Goal: Information Seeking & Learning: Learn about a topic

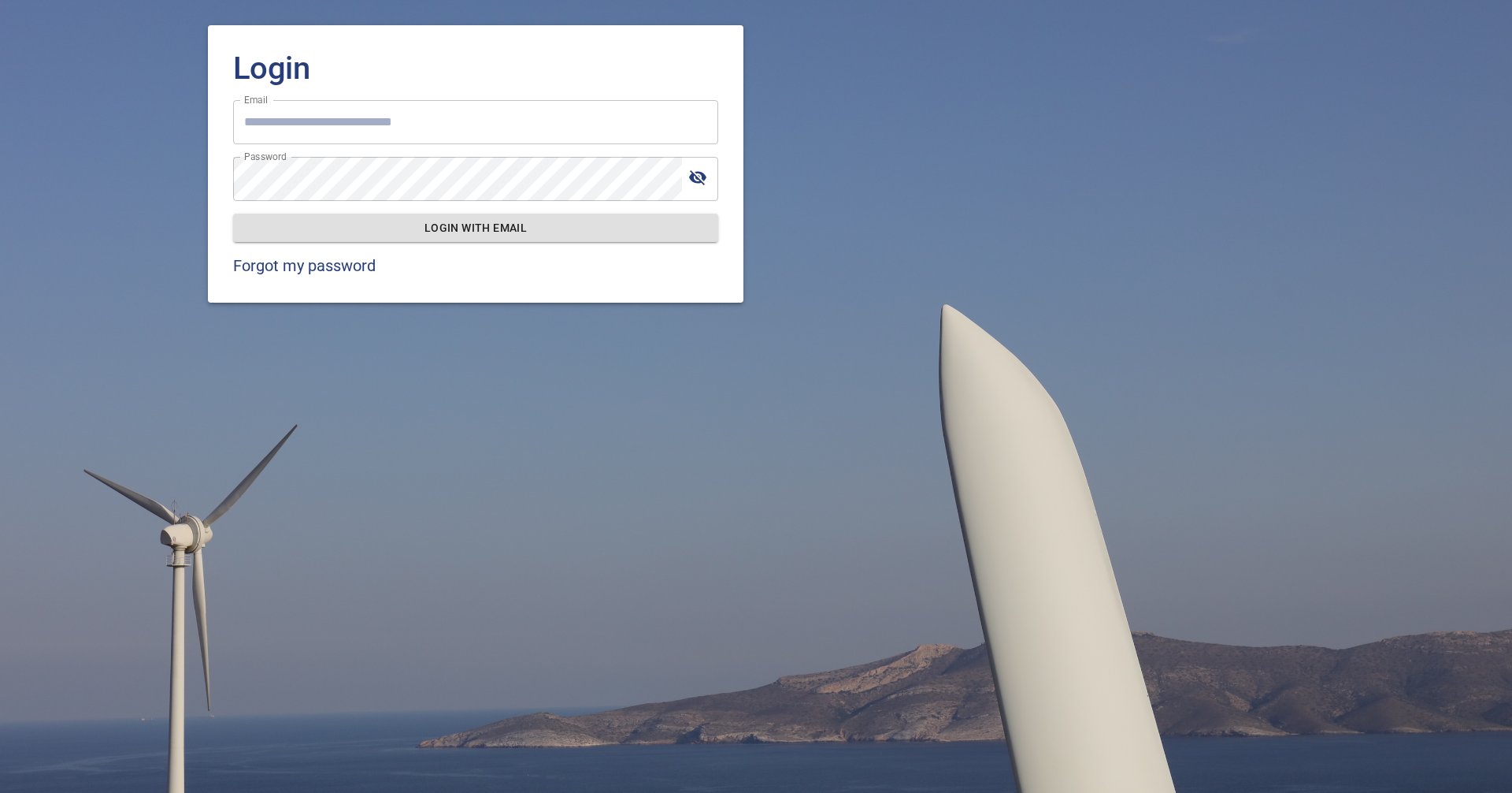
type input "**********"
click at [413, 242] on div "**********" at bounding box center [475, 163] width 536 height 277
click at [413, 230] on span "Login with email" at bounding box center [475, 228] width 460 height 20
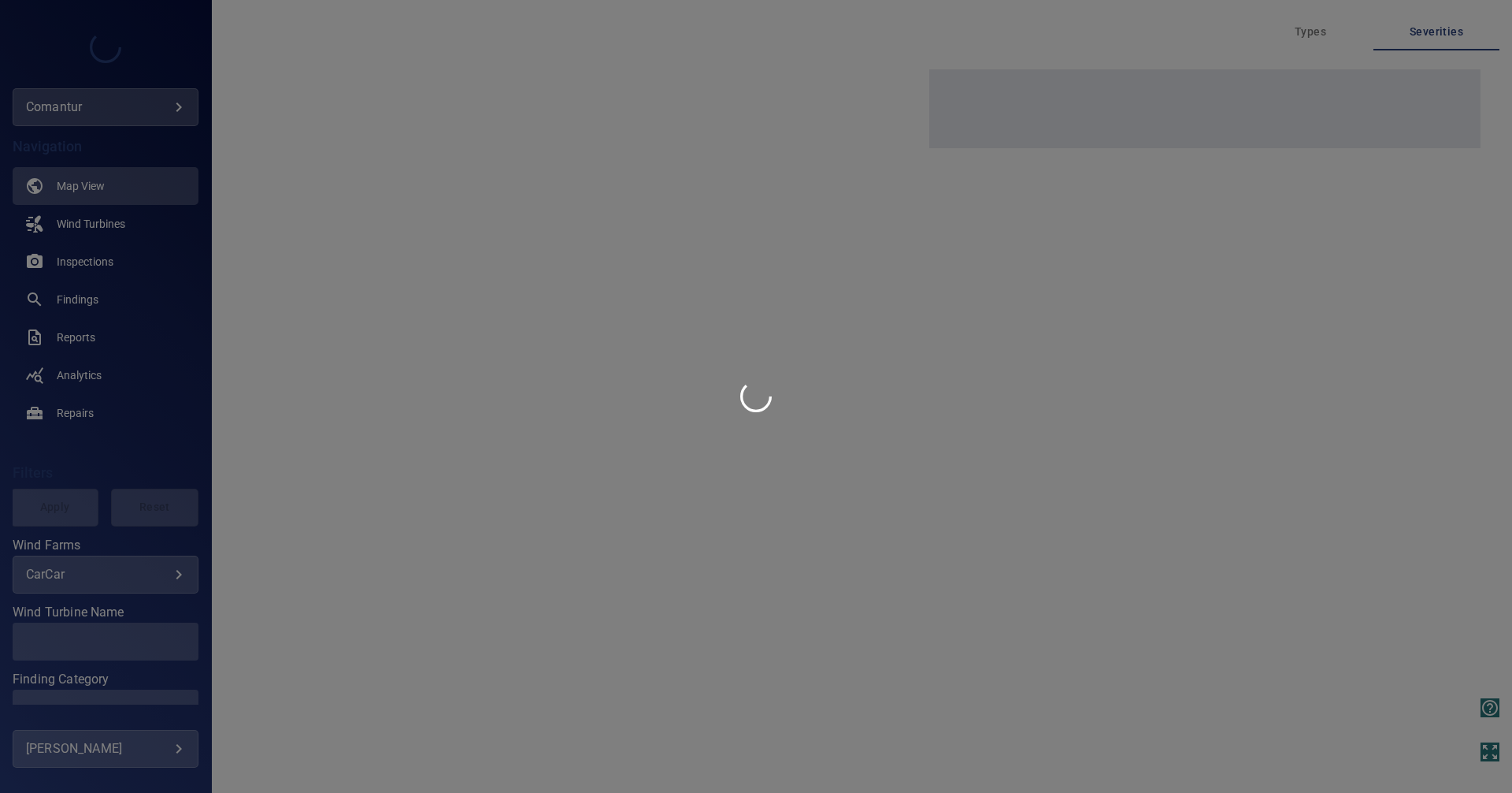
type input "********"
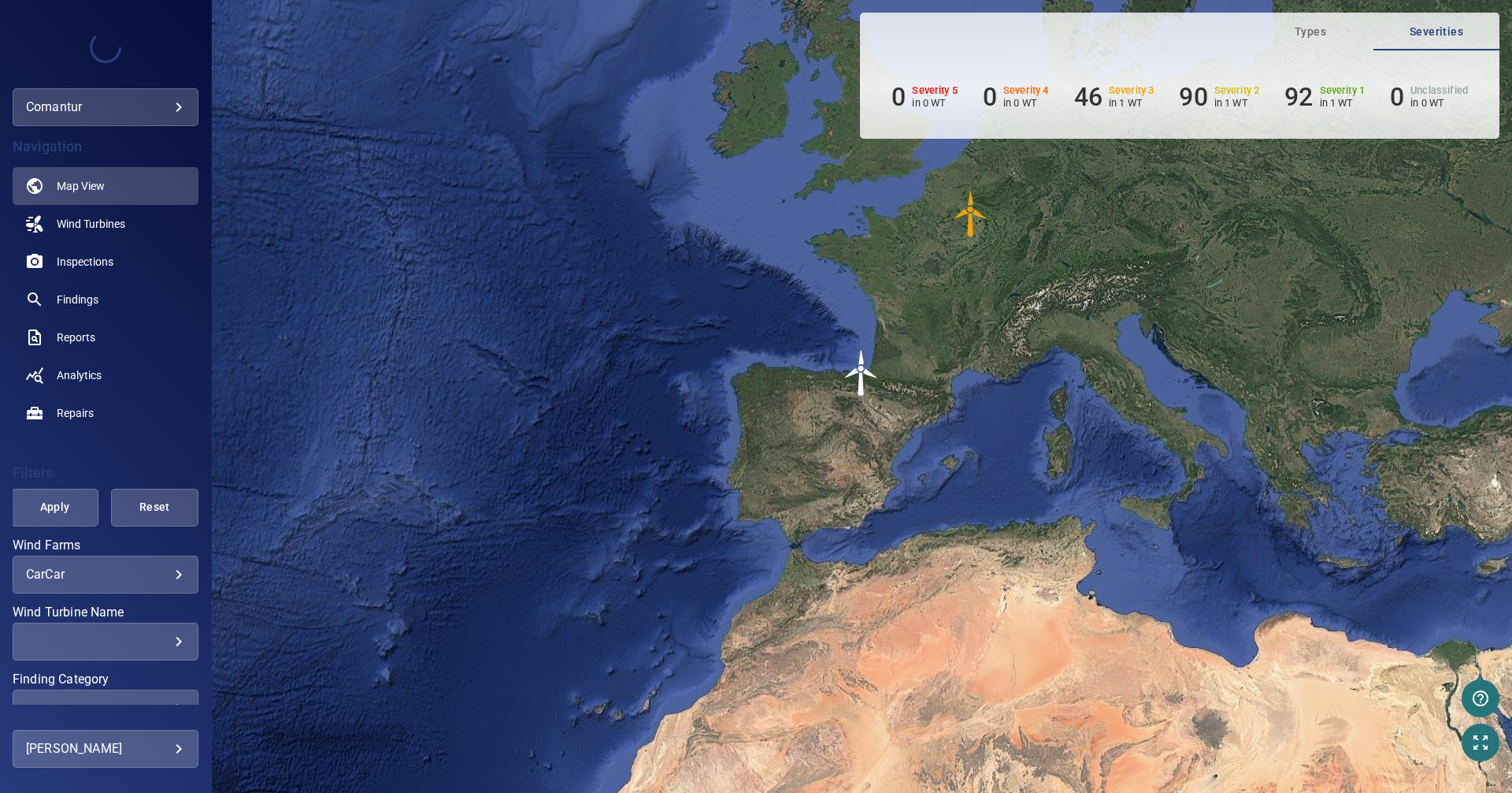
click at [171, 110] on body "**********" at bounding box center [756, 396] width 1512 height 793
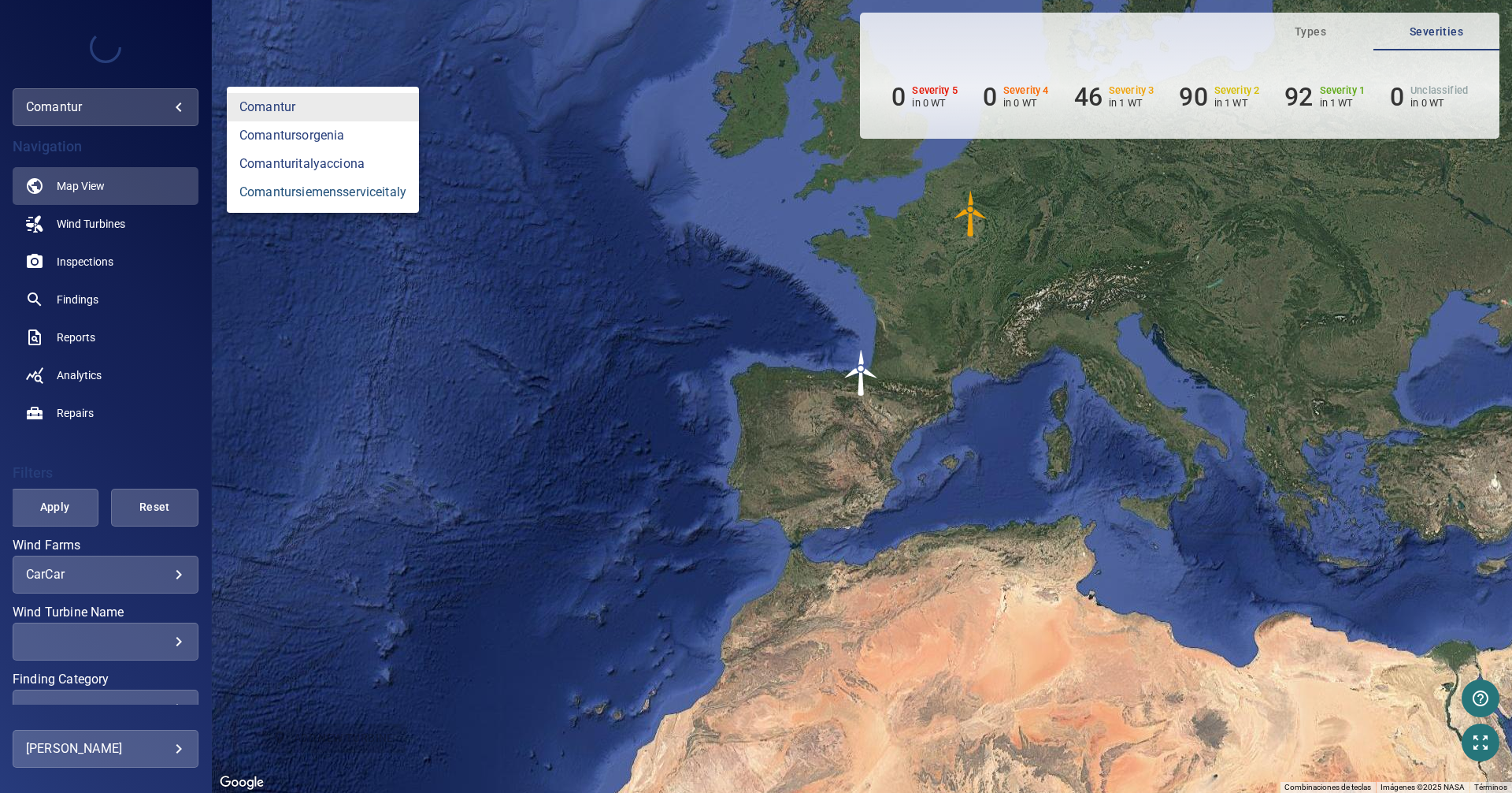
click at [317, 193] on link "comantursiemensserviceitaly" at bounding box center [323, 192] width 192 height 28
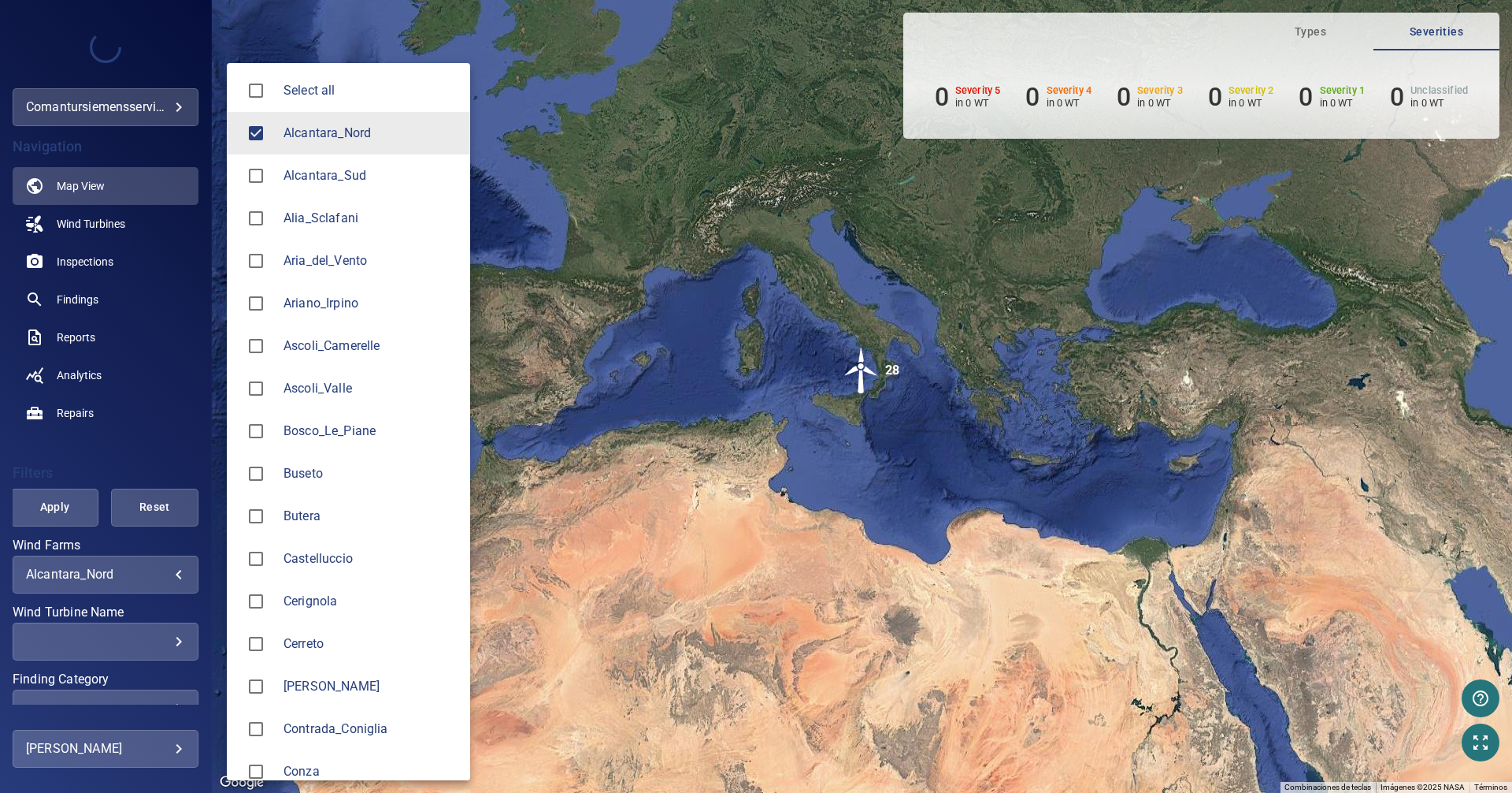
click at [135, 582] on body "**********" at bounding box center [756, 396] width 1512 height 793
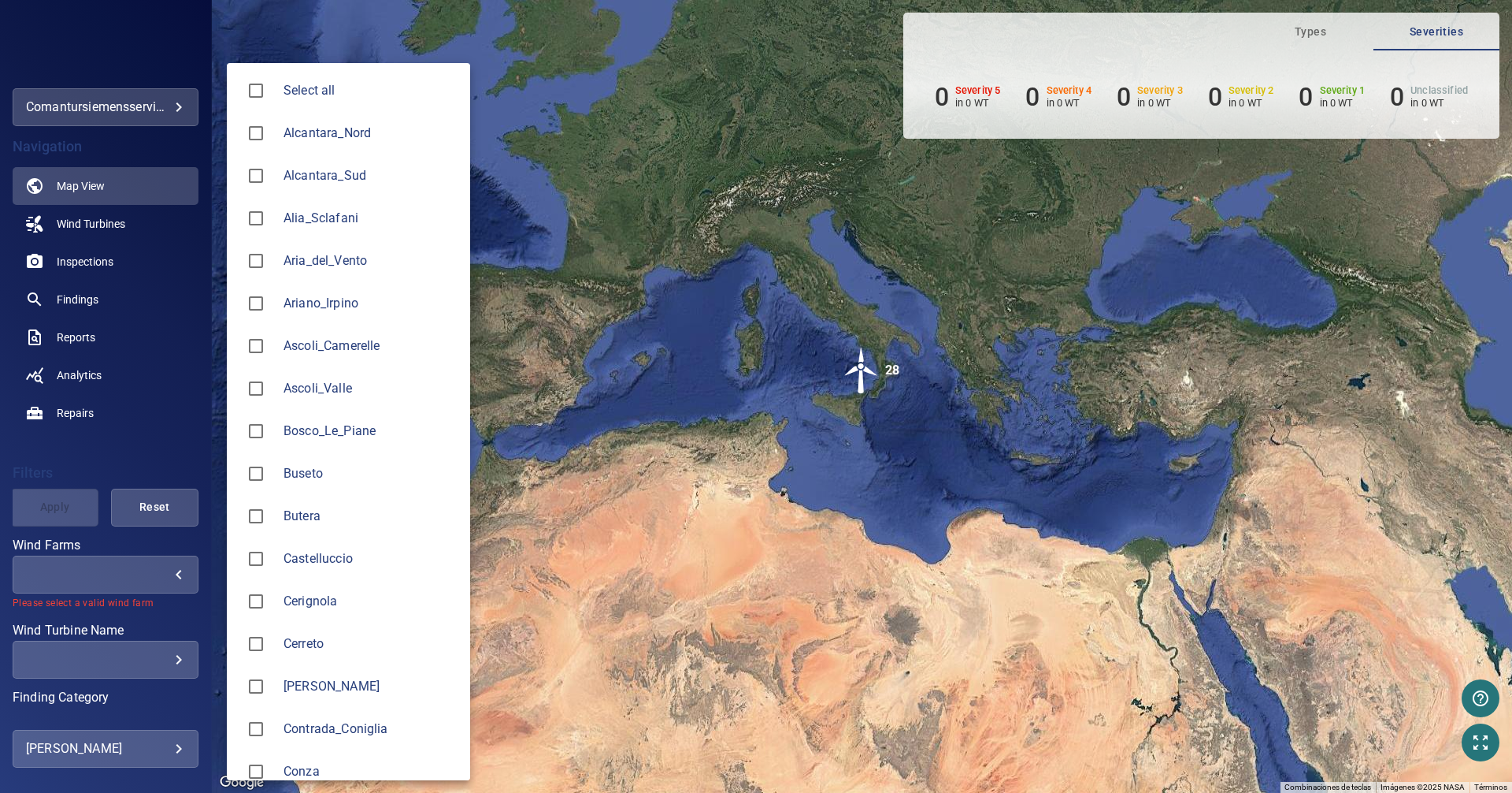
scroll to position [158, 0]
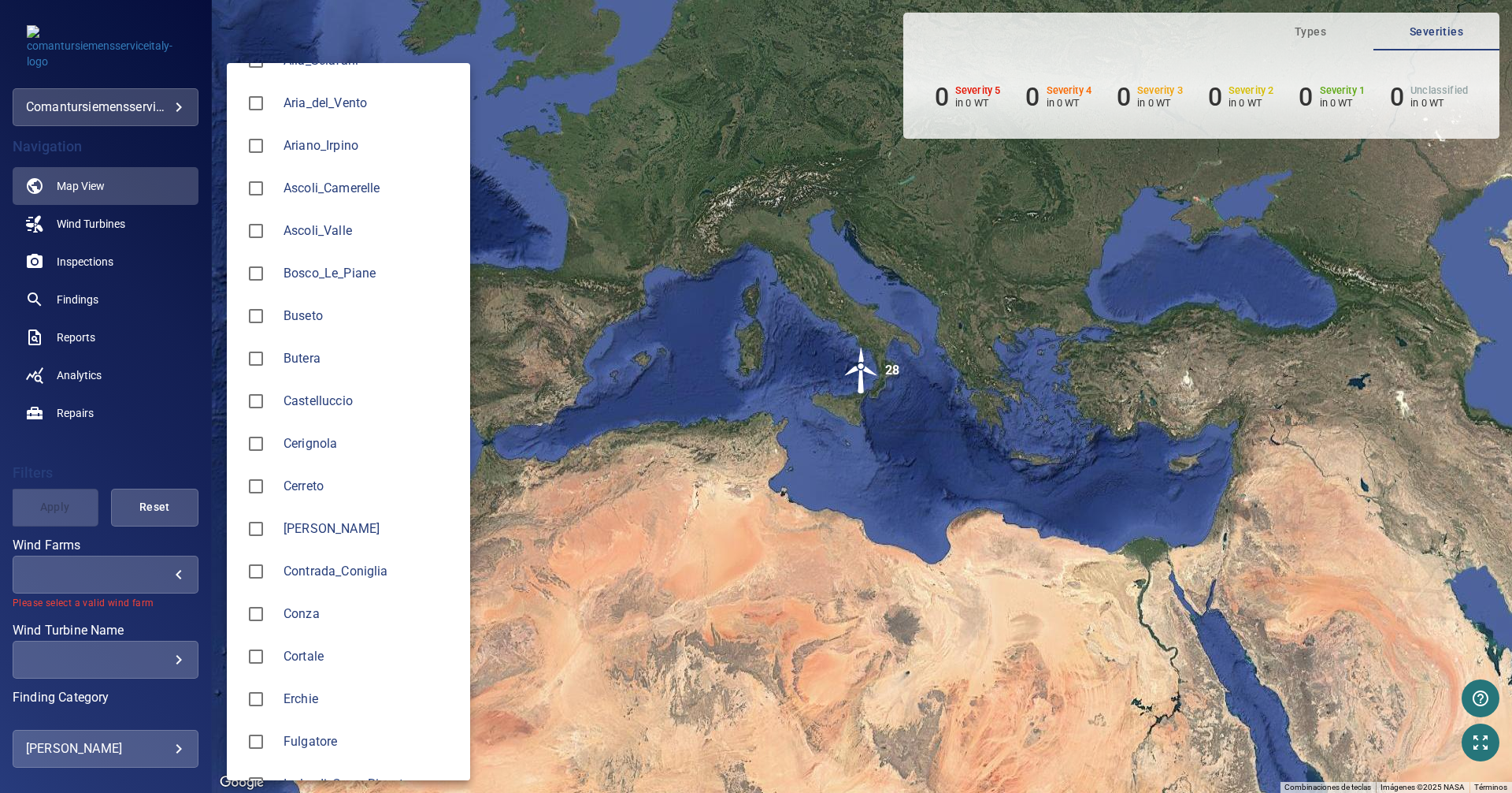
type input "*******"
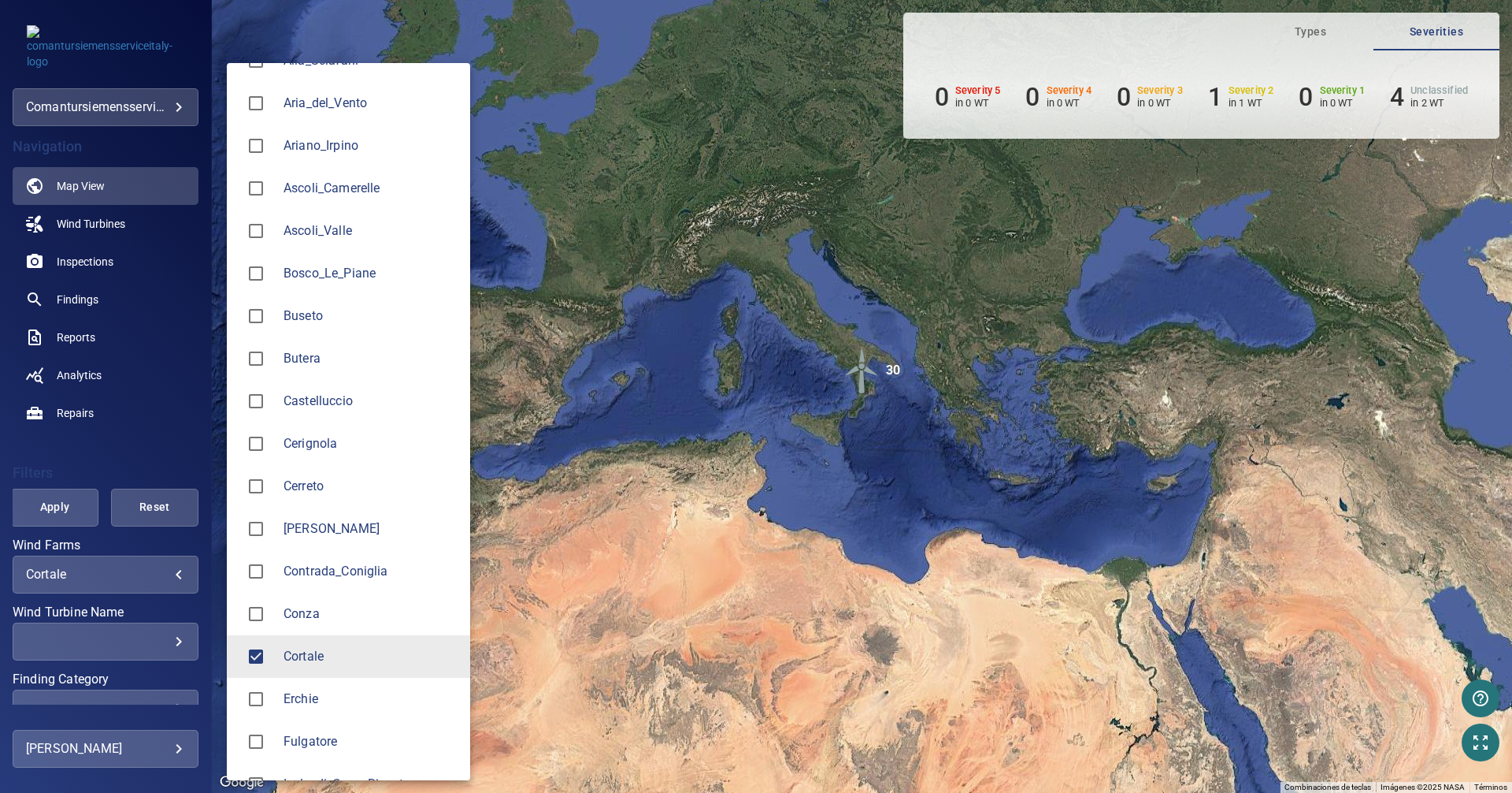
click at [861, 368] on div at bounding box center [756, 396] width 1512 height 793
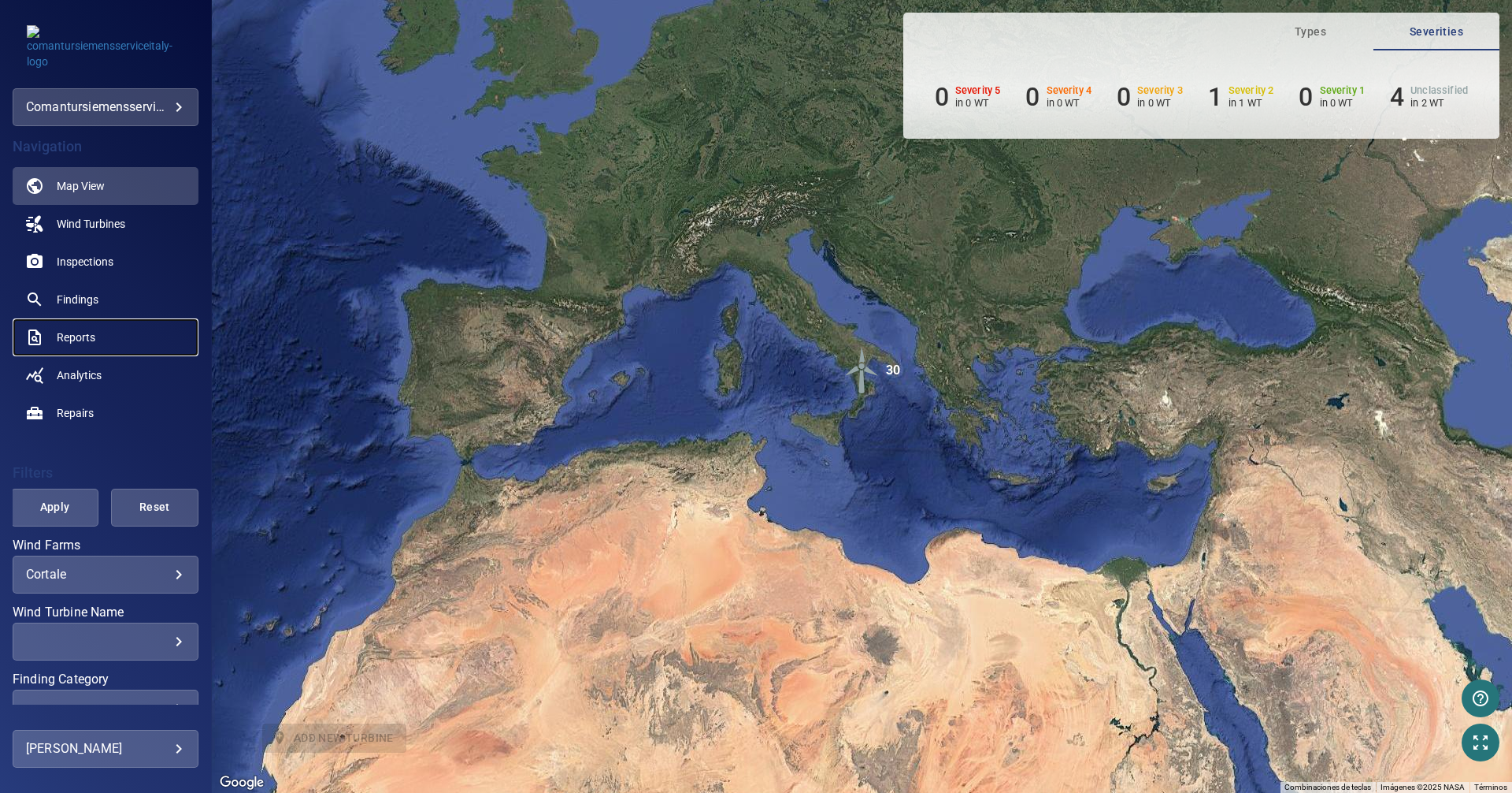
click at [91, 325] on link "Reports" at bounding box center [105, 337] width 185 height 38
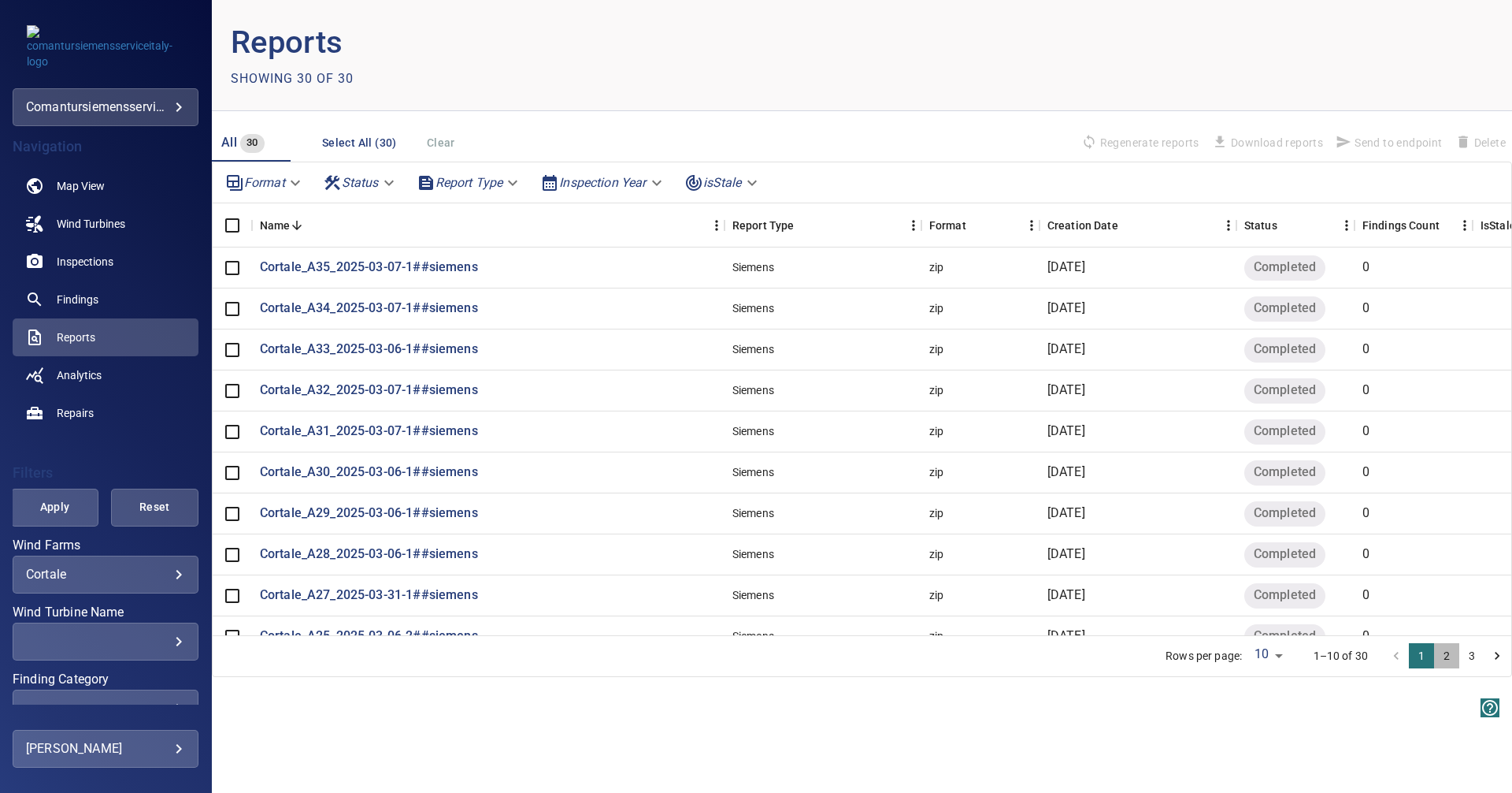
click at [1443, 658] on button "2" at bounding box center [1446, 655] width 25 height 25
click at [317, 267] on p "Cortale_A24_2025-03-05-1##siemens" at bounding box center [368, 267] width 218 height 18
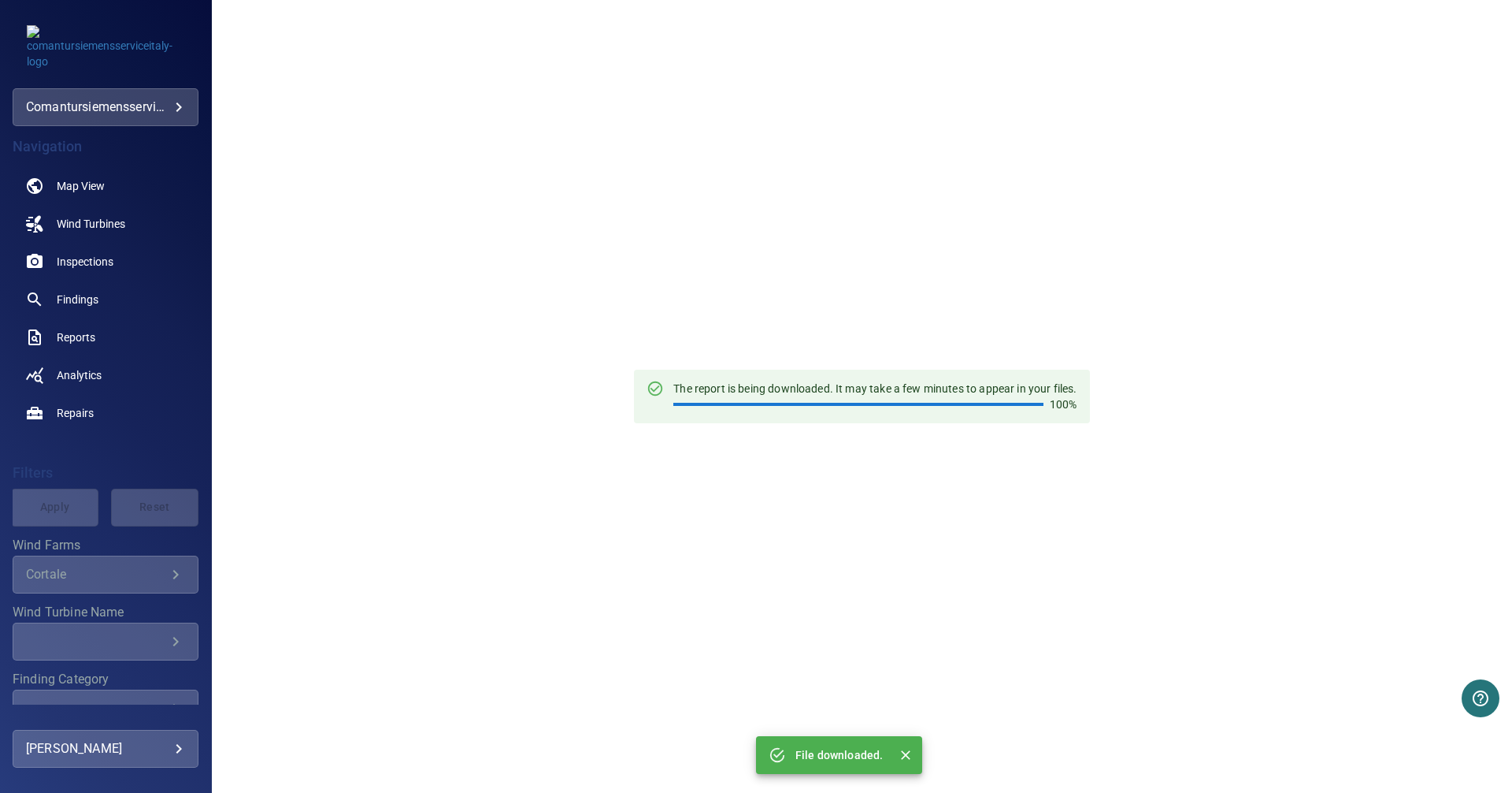
click at [822, 744] on div "File downloaded." at bounding box center [838, 754] width 87 height 28
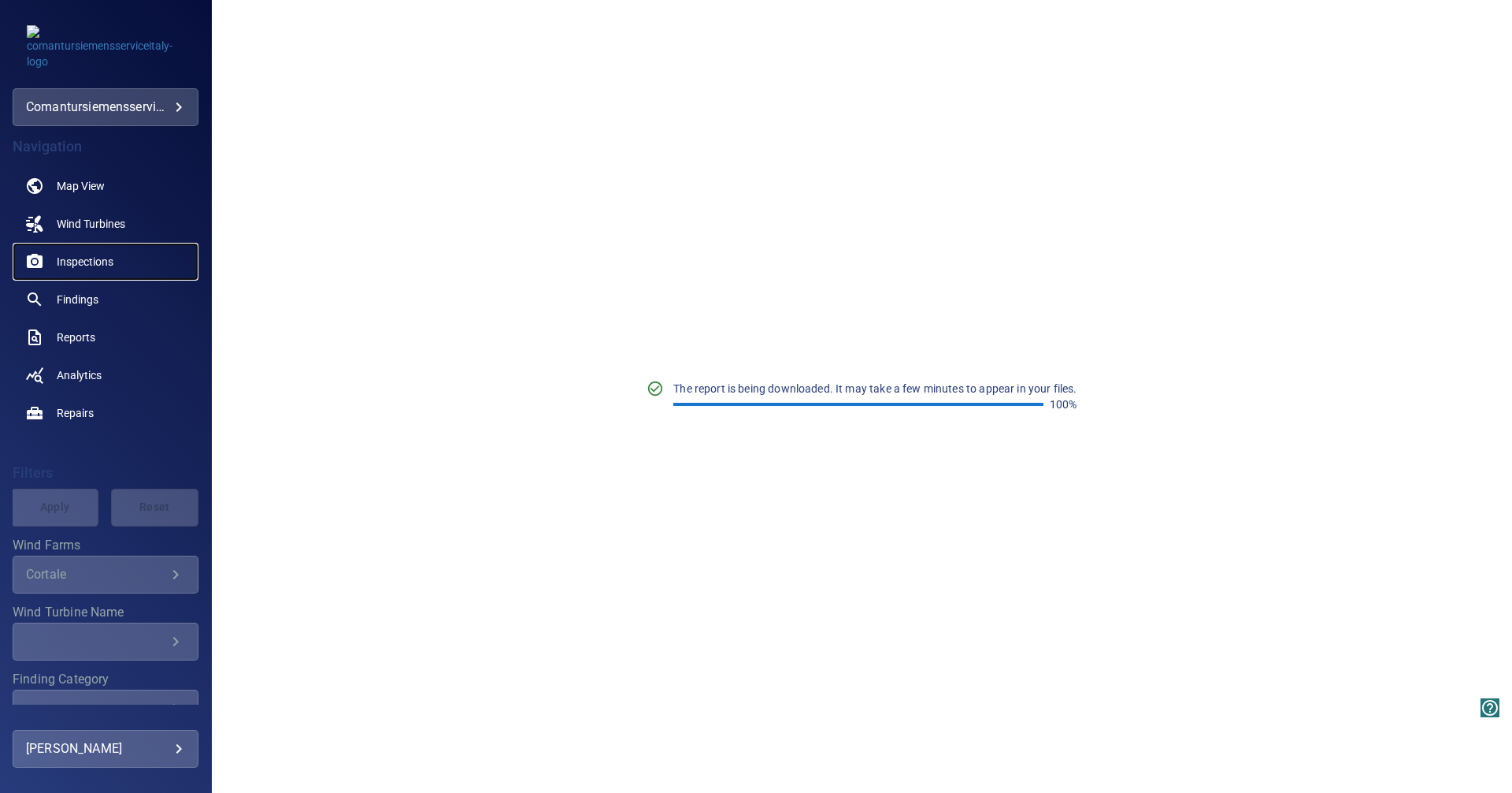
click at [80, 263] on span "Inspections" at bounding box center [85, 261] width 57 height 16
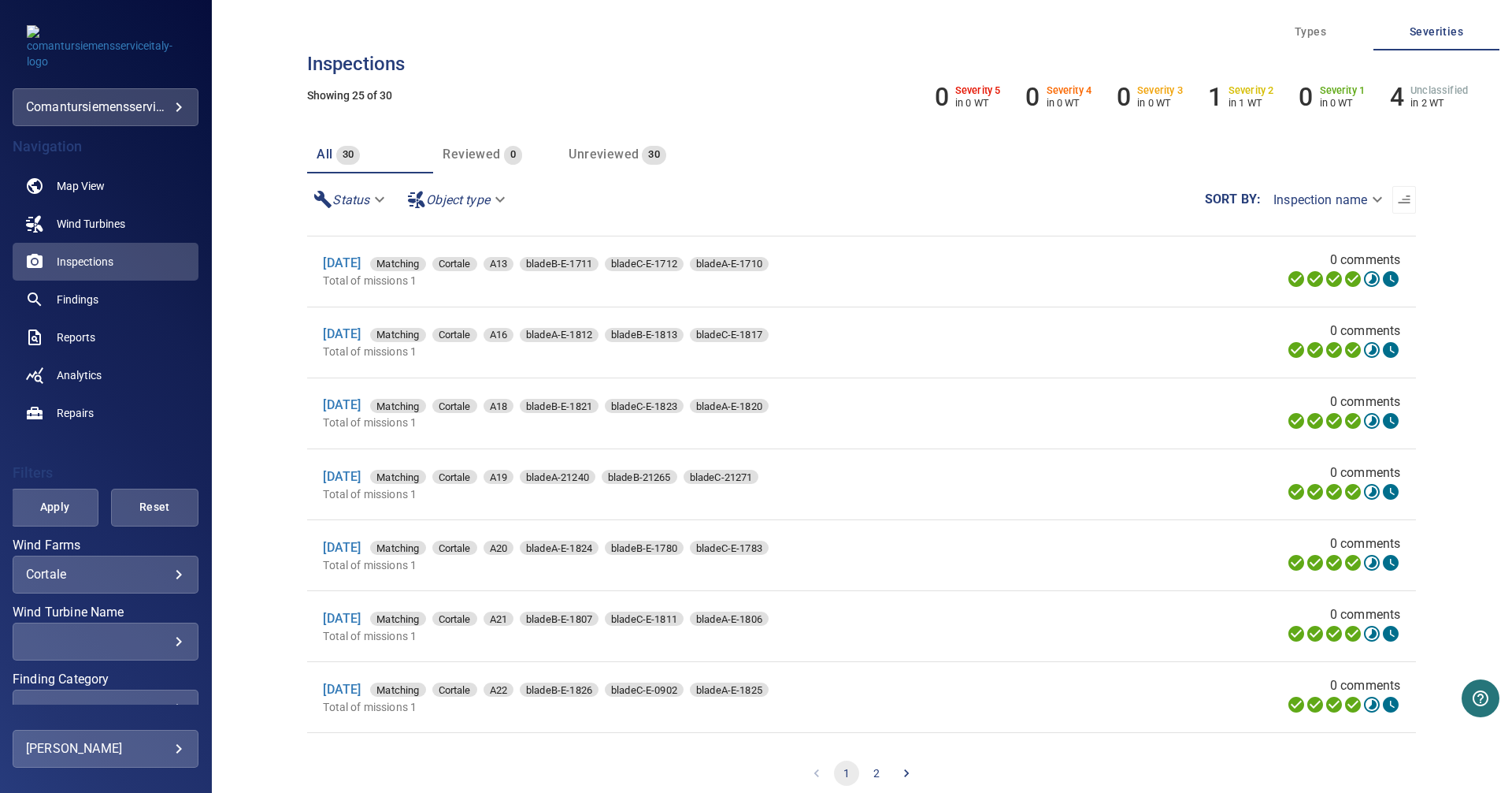
scroll to position [1024, 0]
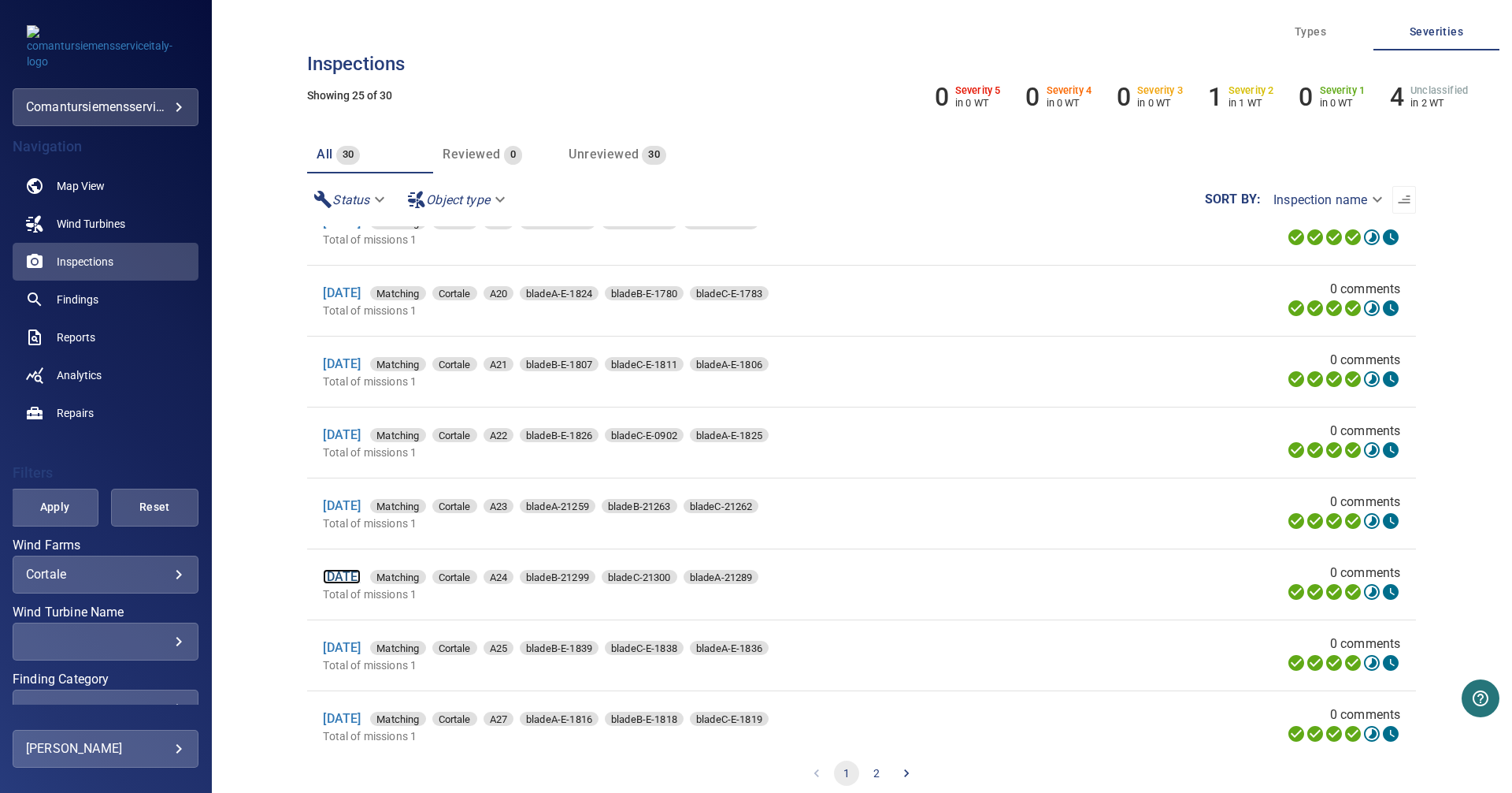
click at [357, 584] on link "[DATE]" at bounding box center [342, 576] width 38 height 15
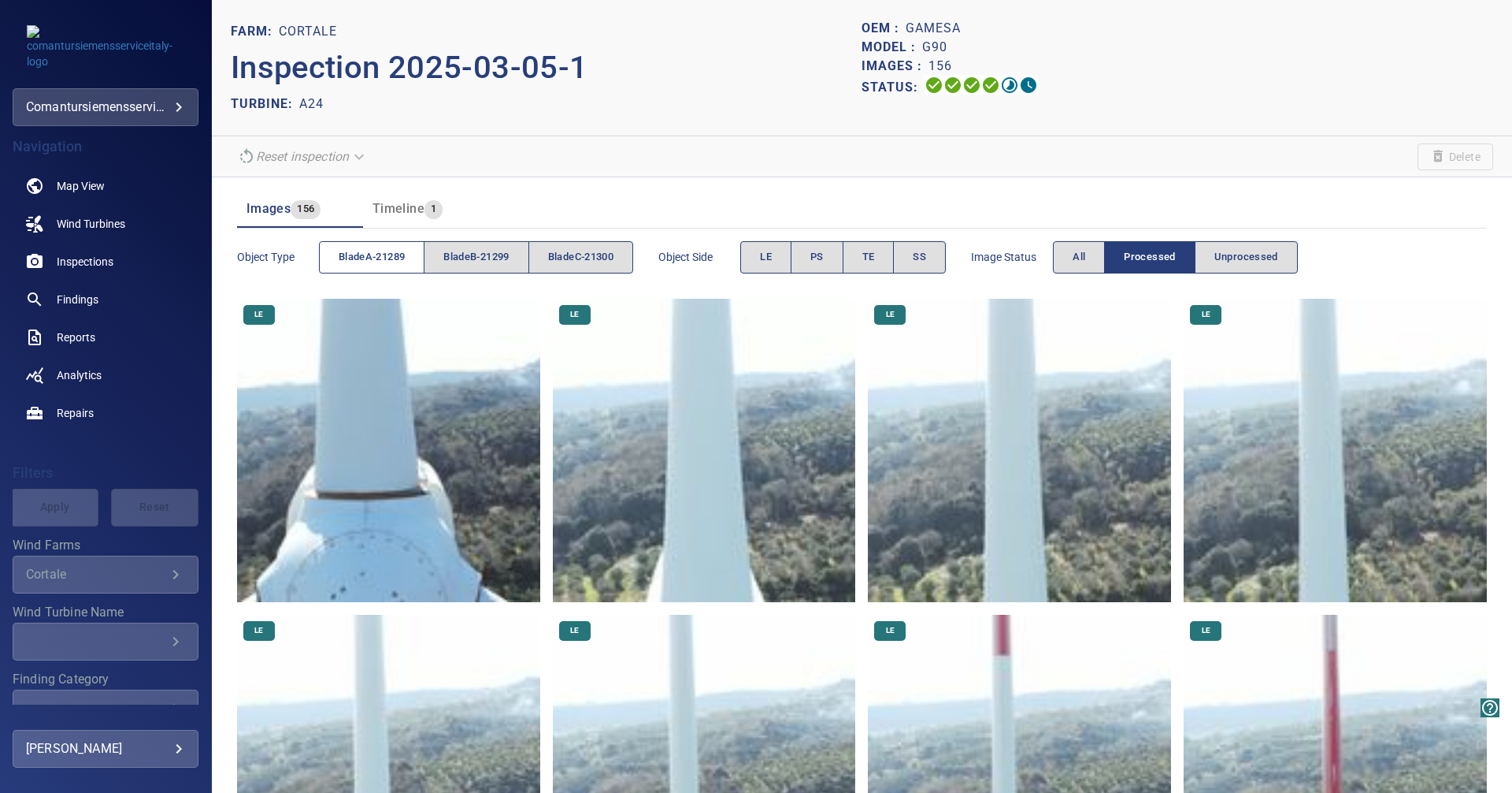
click at [392, 256] on span "bladeA-21289" at bounding box center [372, 257] width 66 height 18
click at [430, 439] on img at bounding box center [389, 450] width 304 height 304
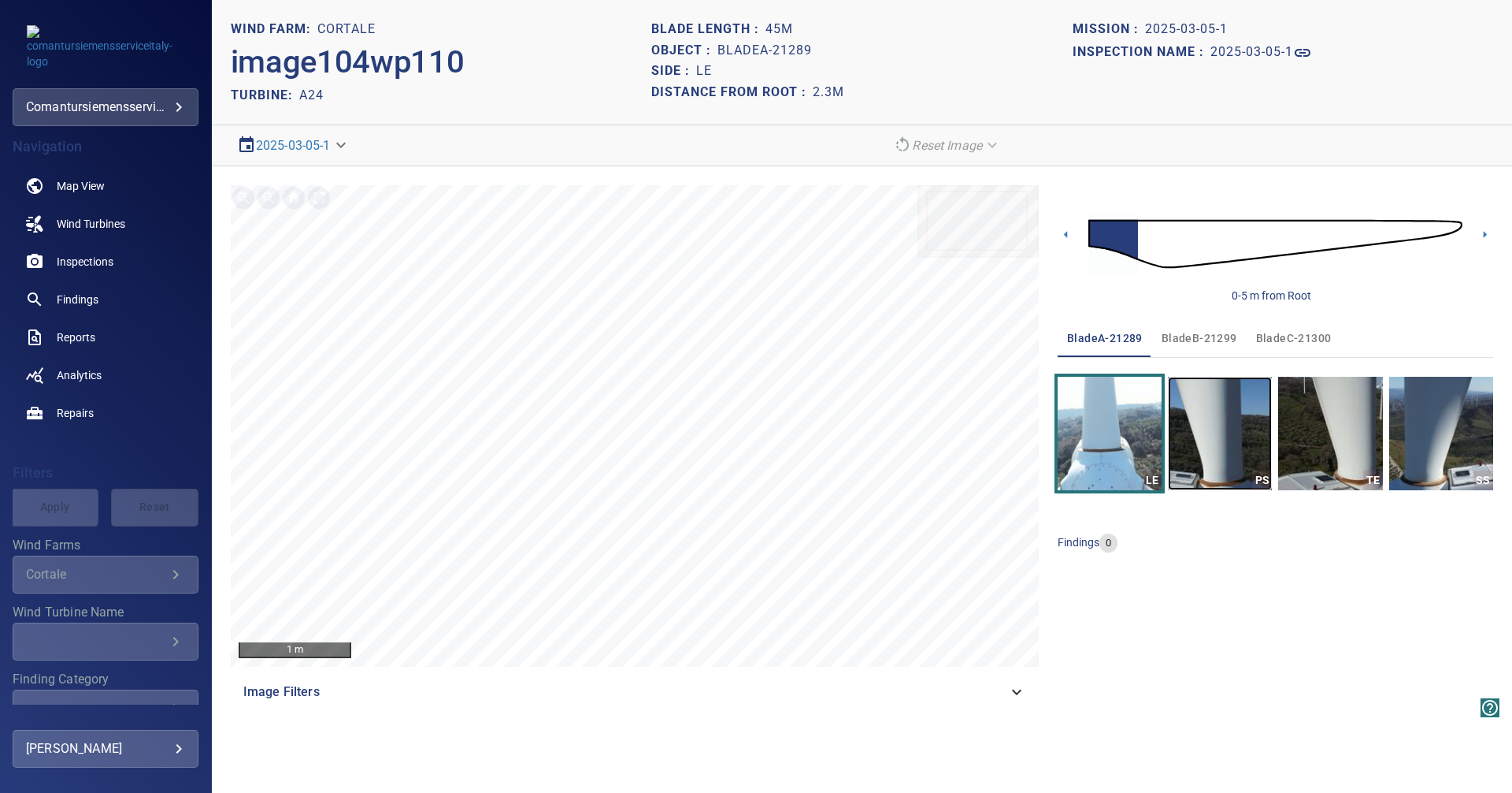
click at [1239, 449] on img "button" at bounding box center [1220, 432] width 104 height 113
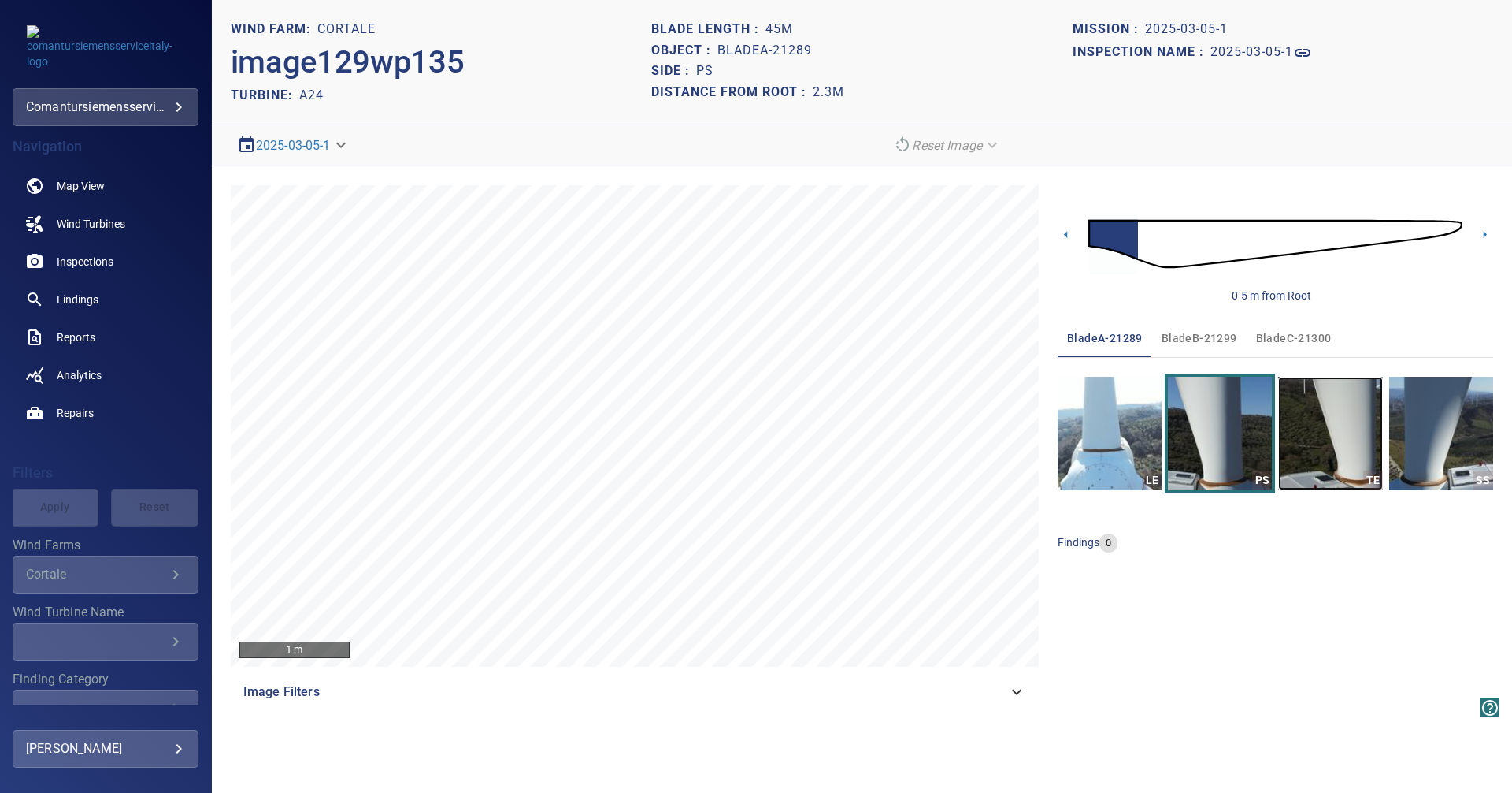
click at [1320, 442] on img "button" at bounding box center [1330, 432] width 104 height 113
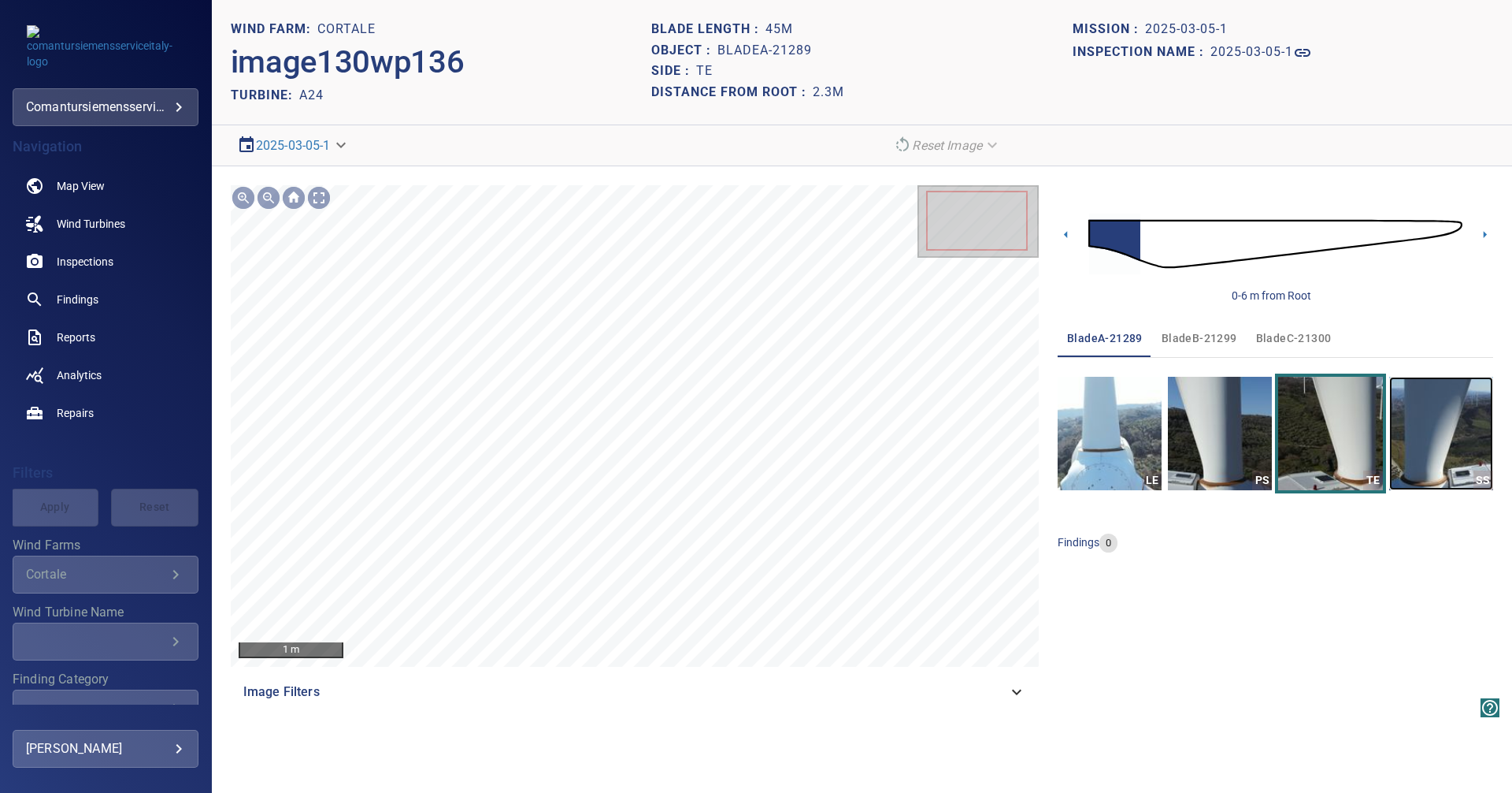
click at [1422, 425] on img "button" at bounding box center [1441, 432] width 104 height 113
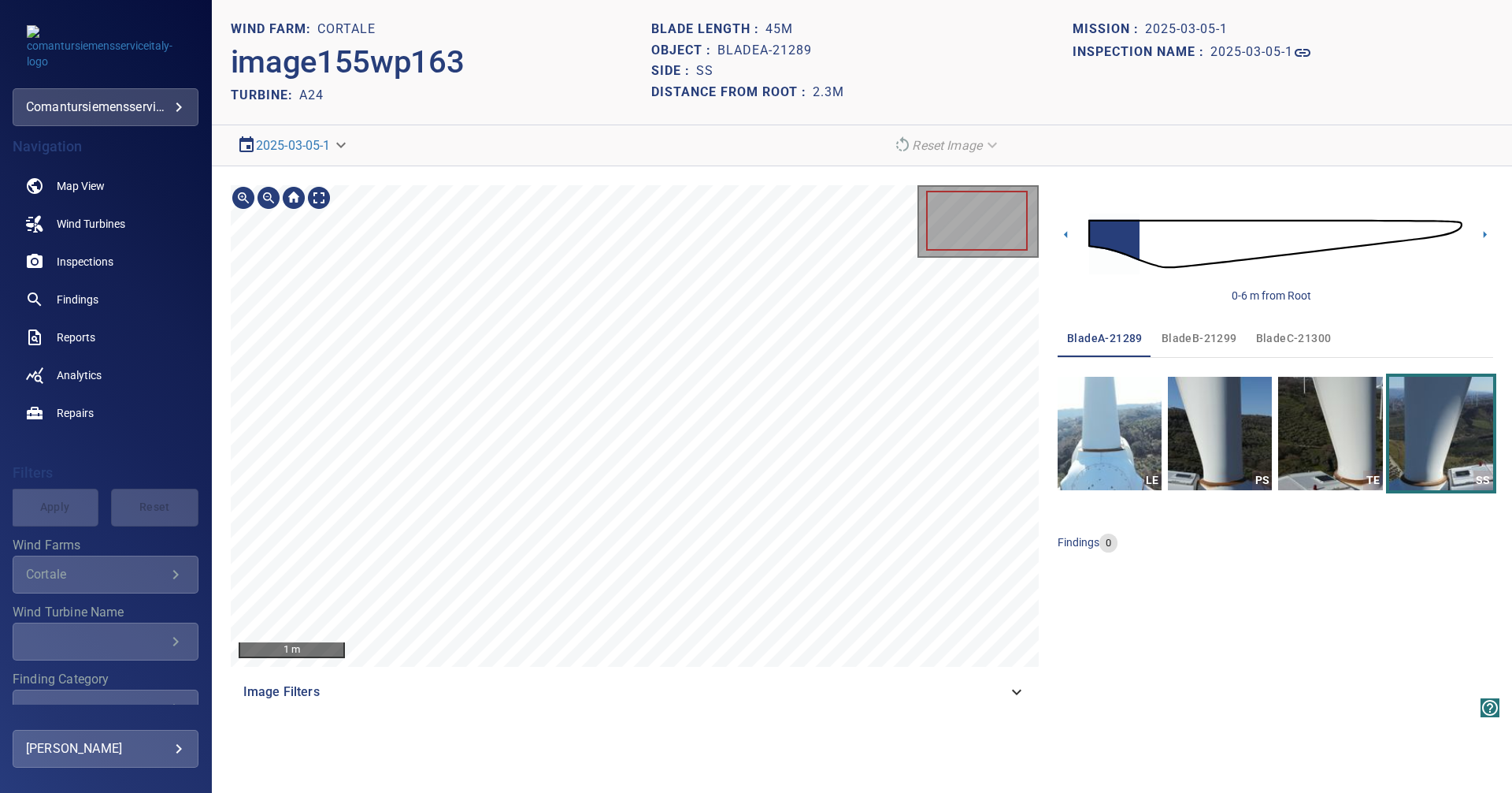
click at [1163, 239] on img at bounding box center [1276, 243] width 374 height 91
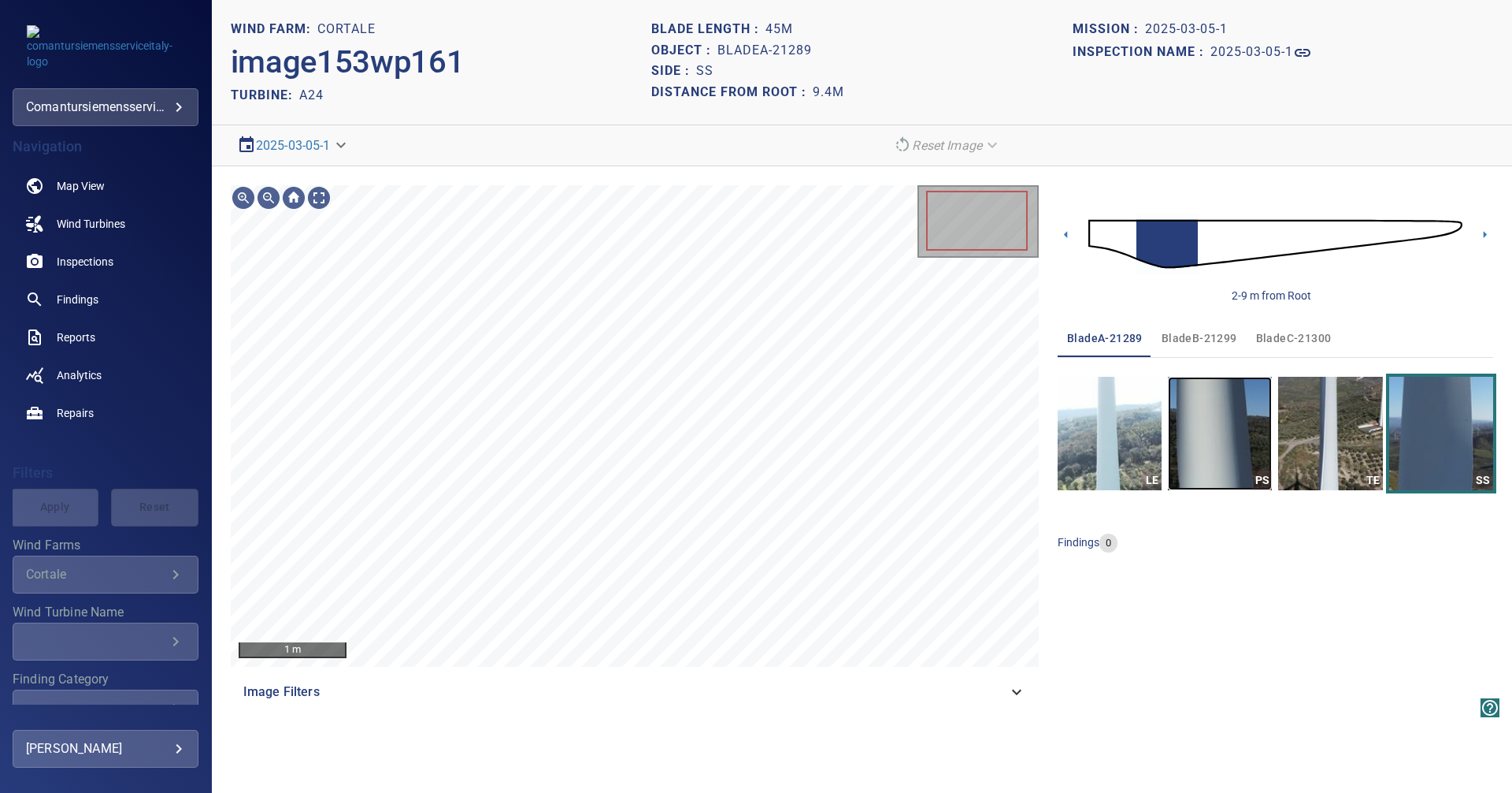
click at [1228, 439] on img "button" at bounding box center [1220, 432] width 104 height 113
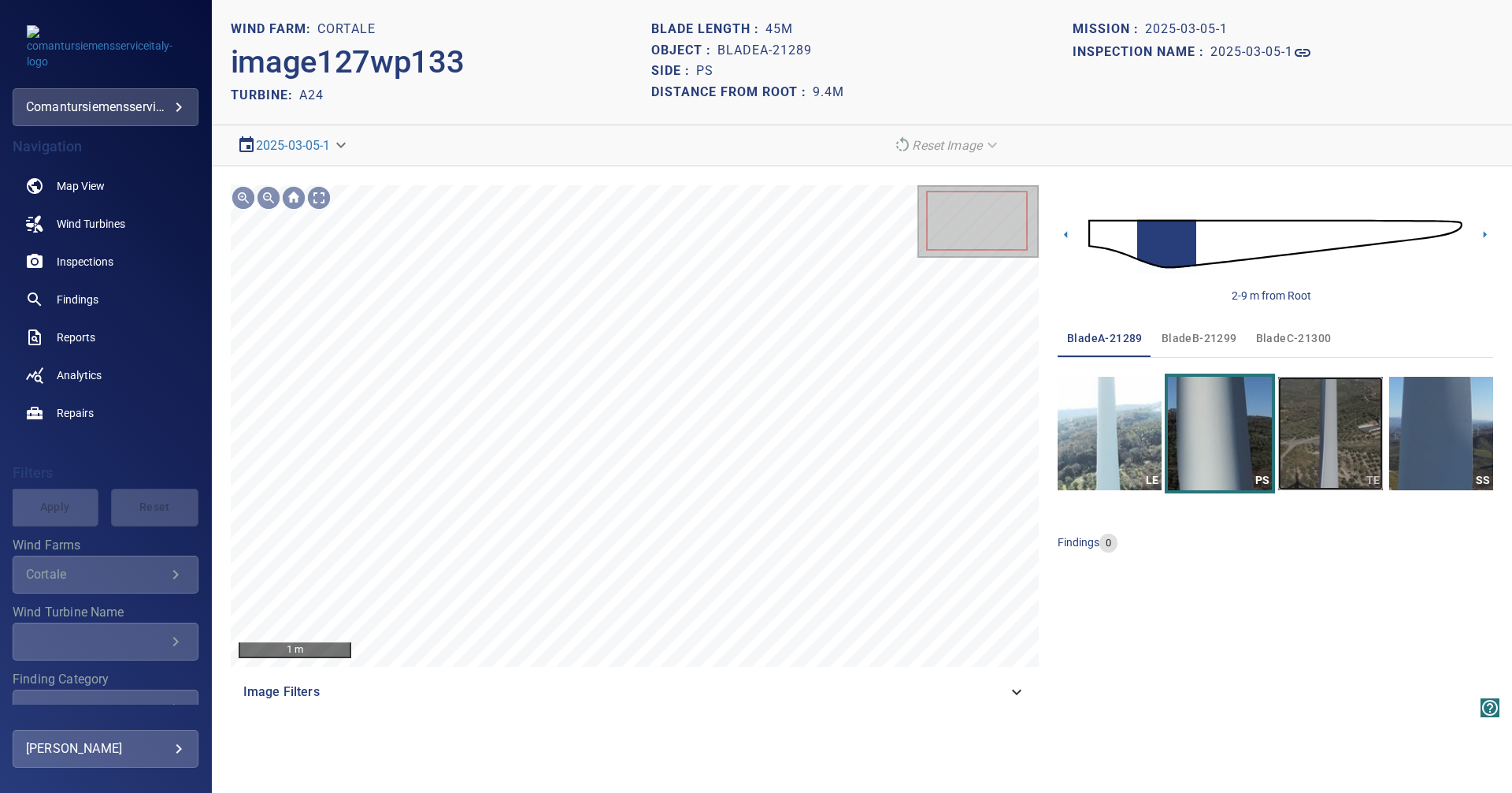
click at [1314, 444] on img "button" at bounding box center [1330, 432] width 104 height 113
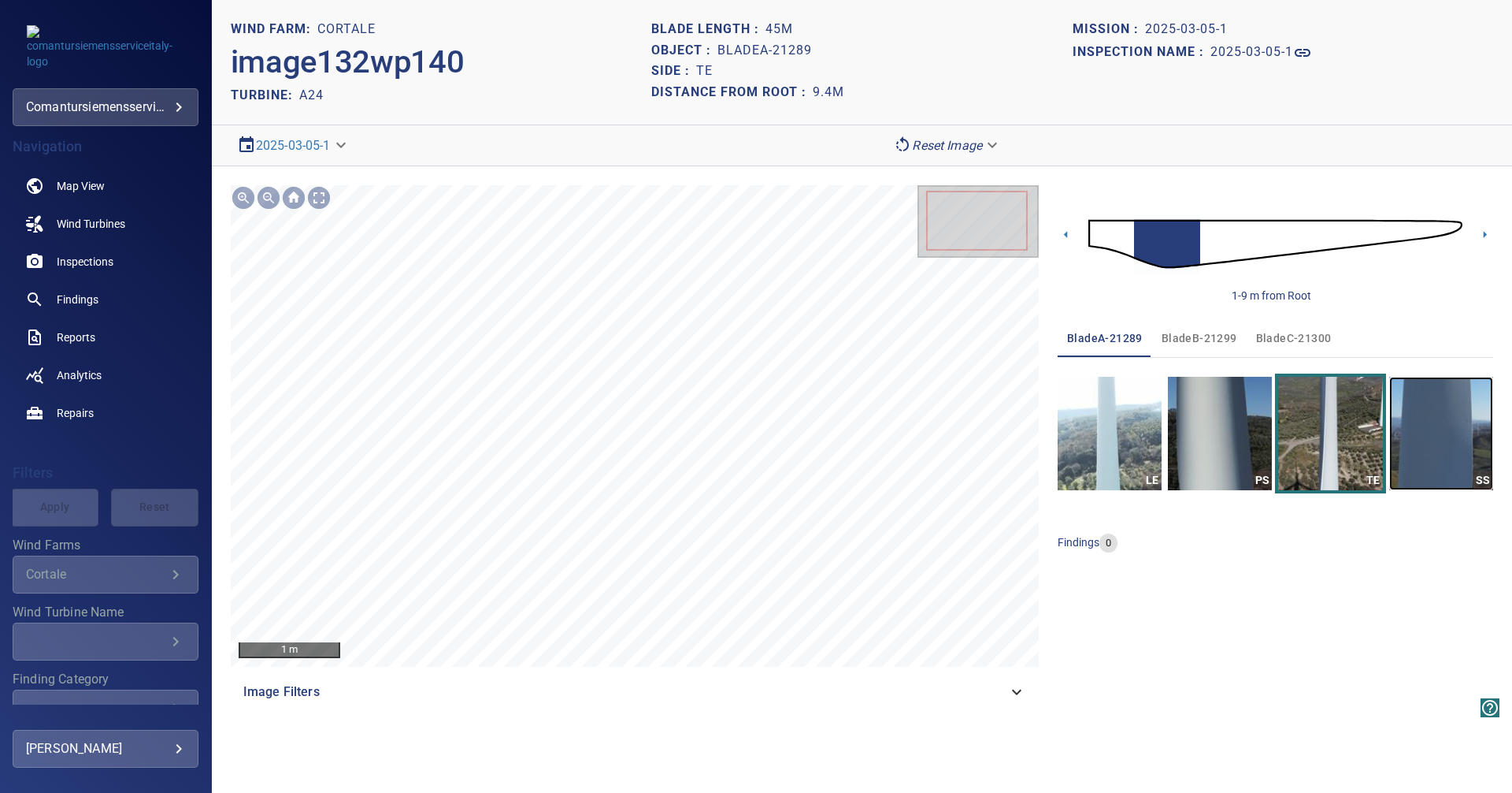
click at [1450, 445] on img "button" at bounding box center [1441, 432] width 104 height 113
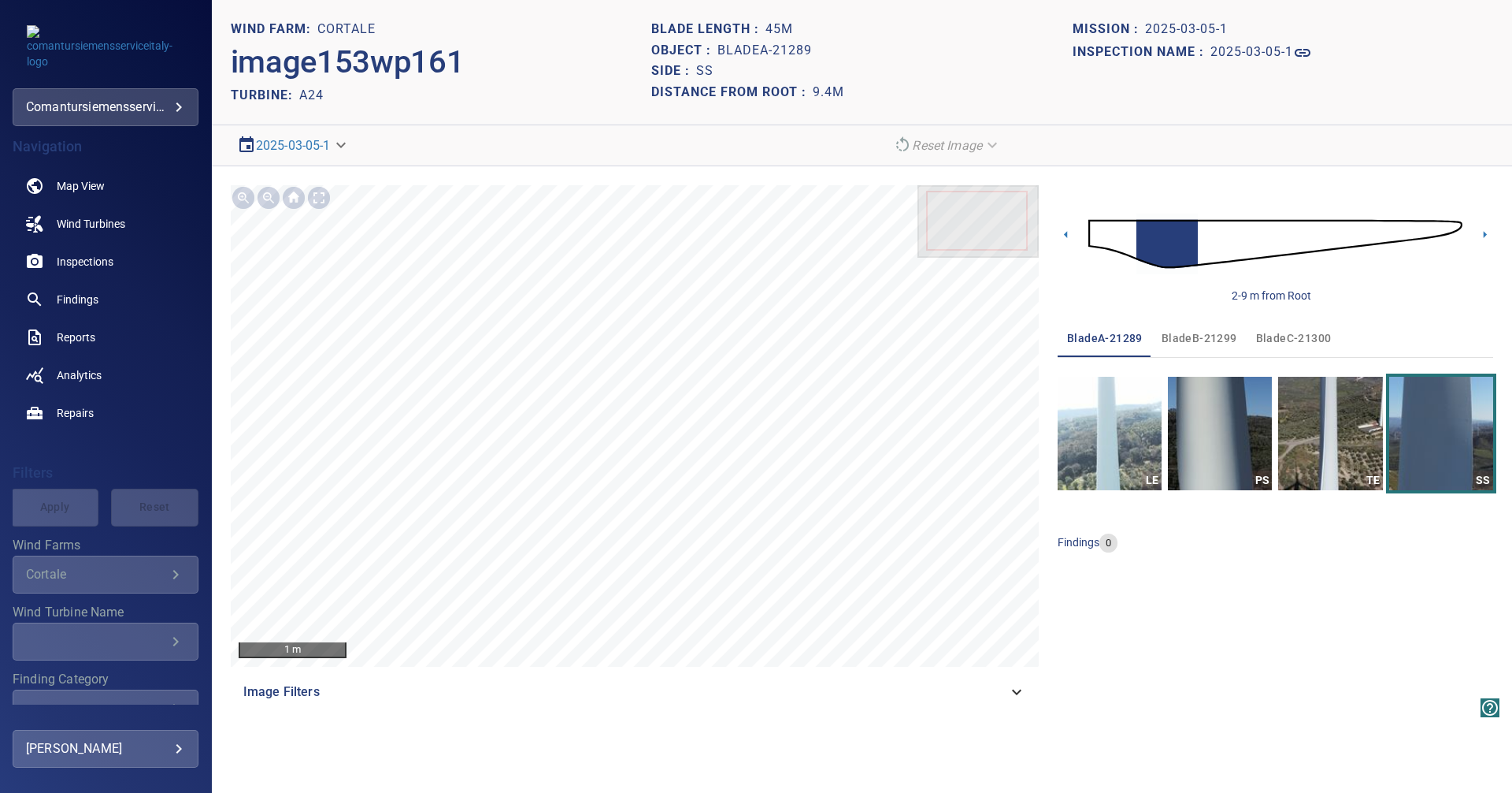
click at [1227, 249] on img at bounding box center [1276, 243] width 374 height 91
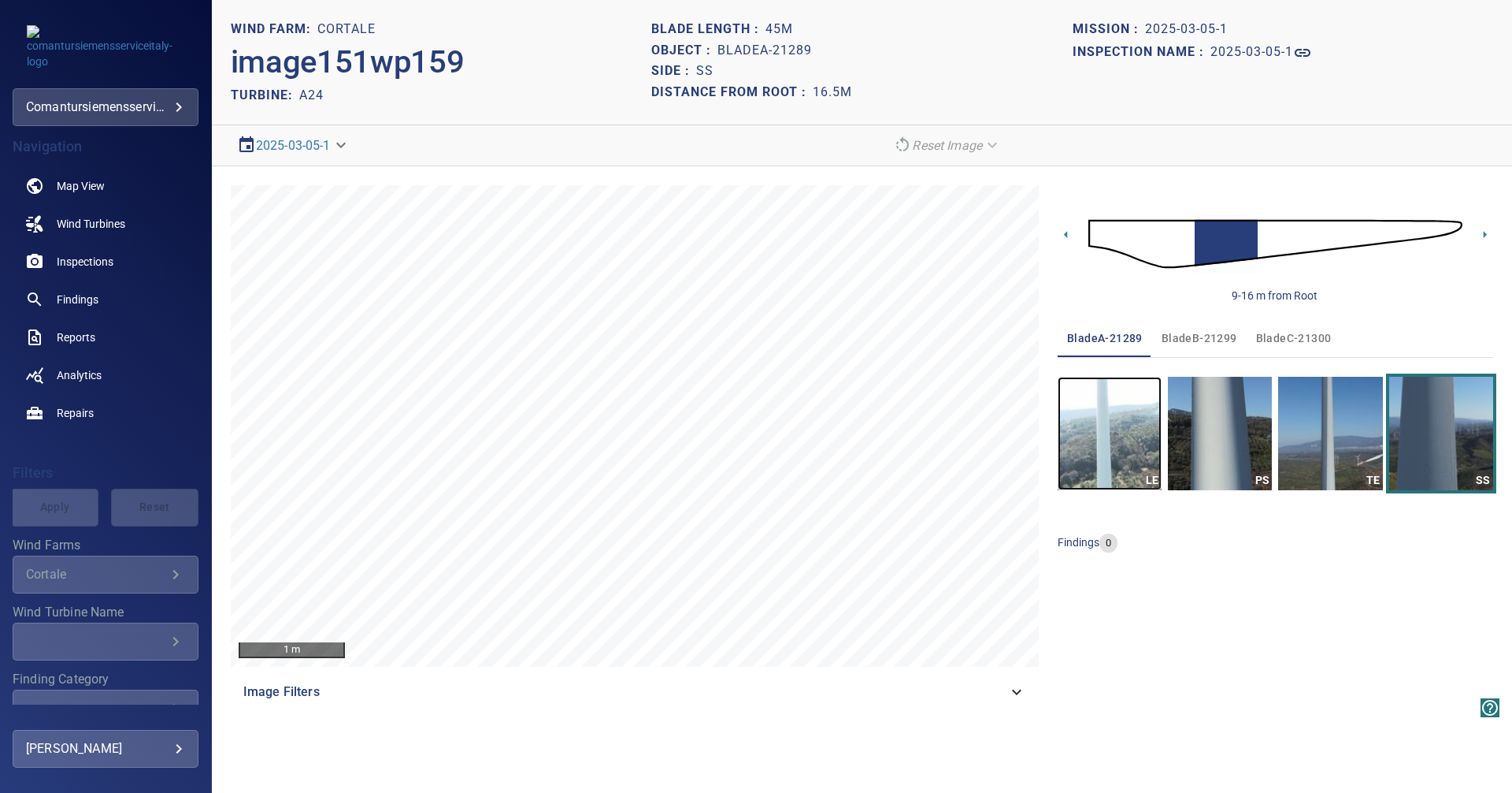
click at [1141, 437] on img "button" at bounding box center [1109, 432] width 104 height 113
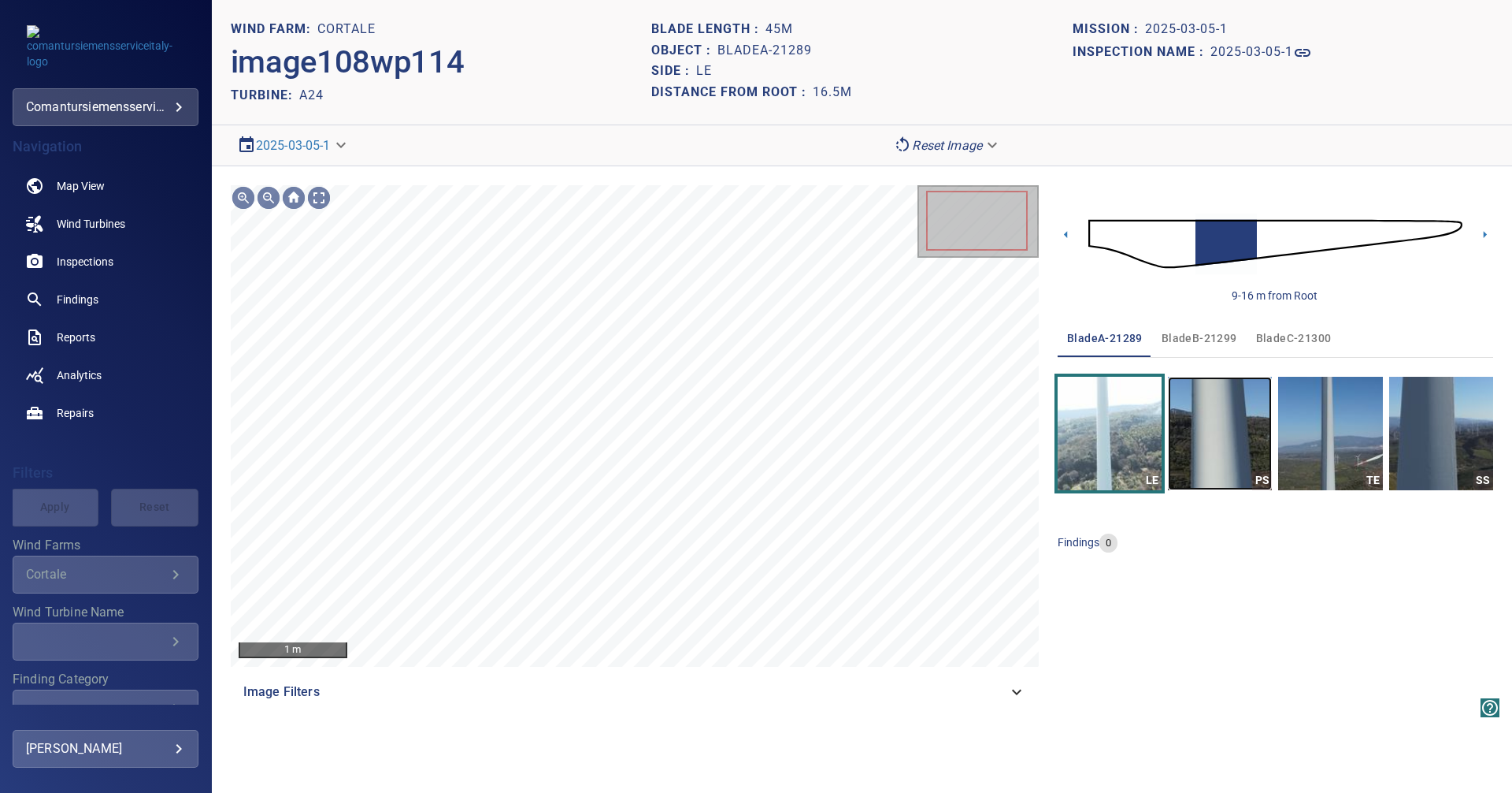
click at [1218, 438] on img "button" at bounding box center [1220, 432] width 104 height 113
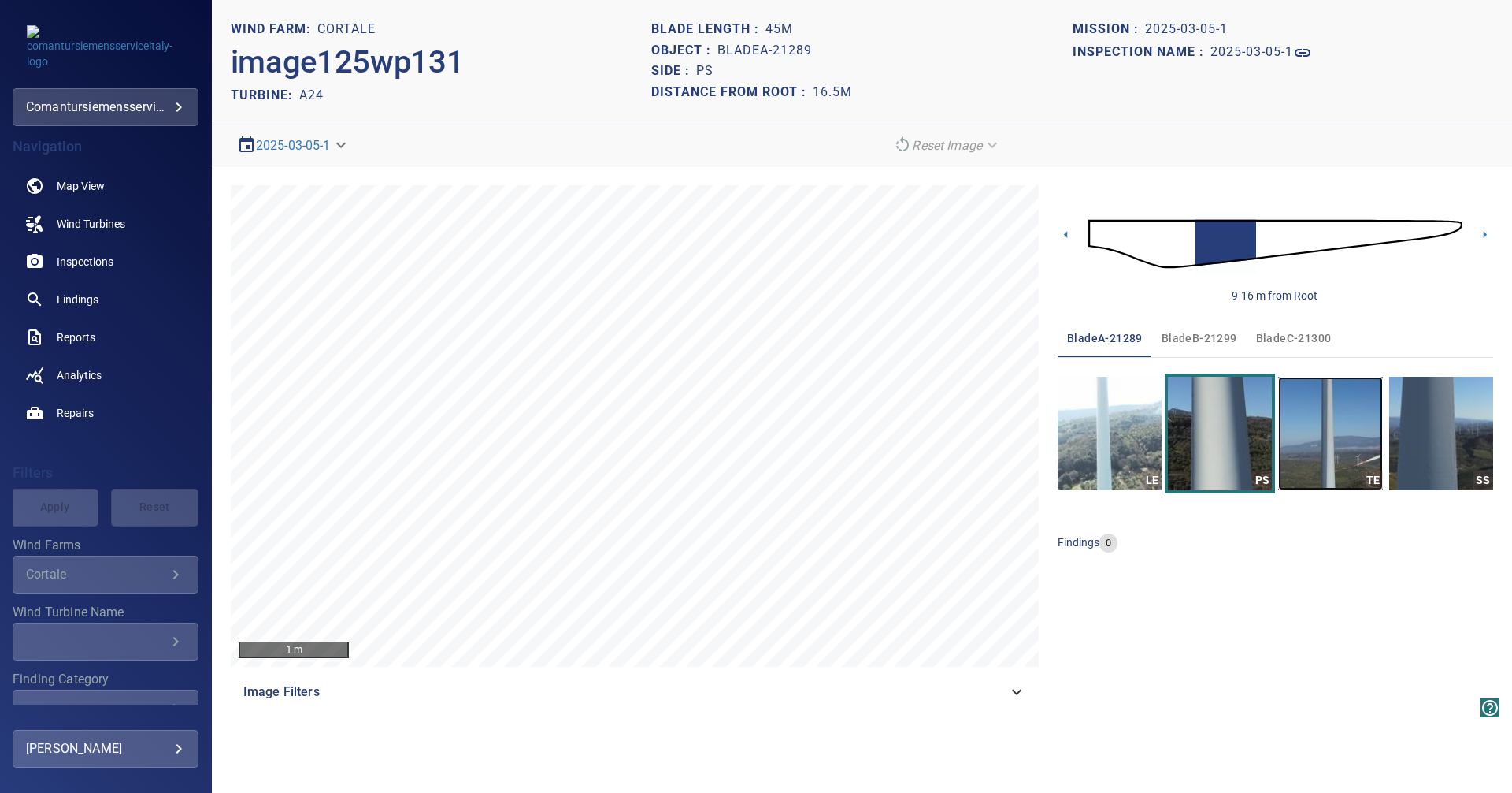
click at [1308, 428] on img "button" at bounding box center [1330, 432] width 104 height 113
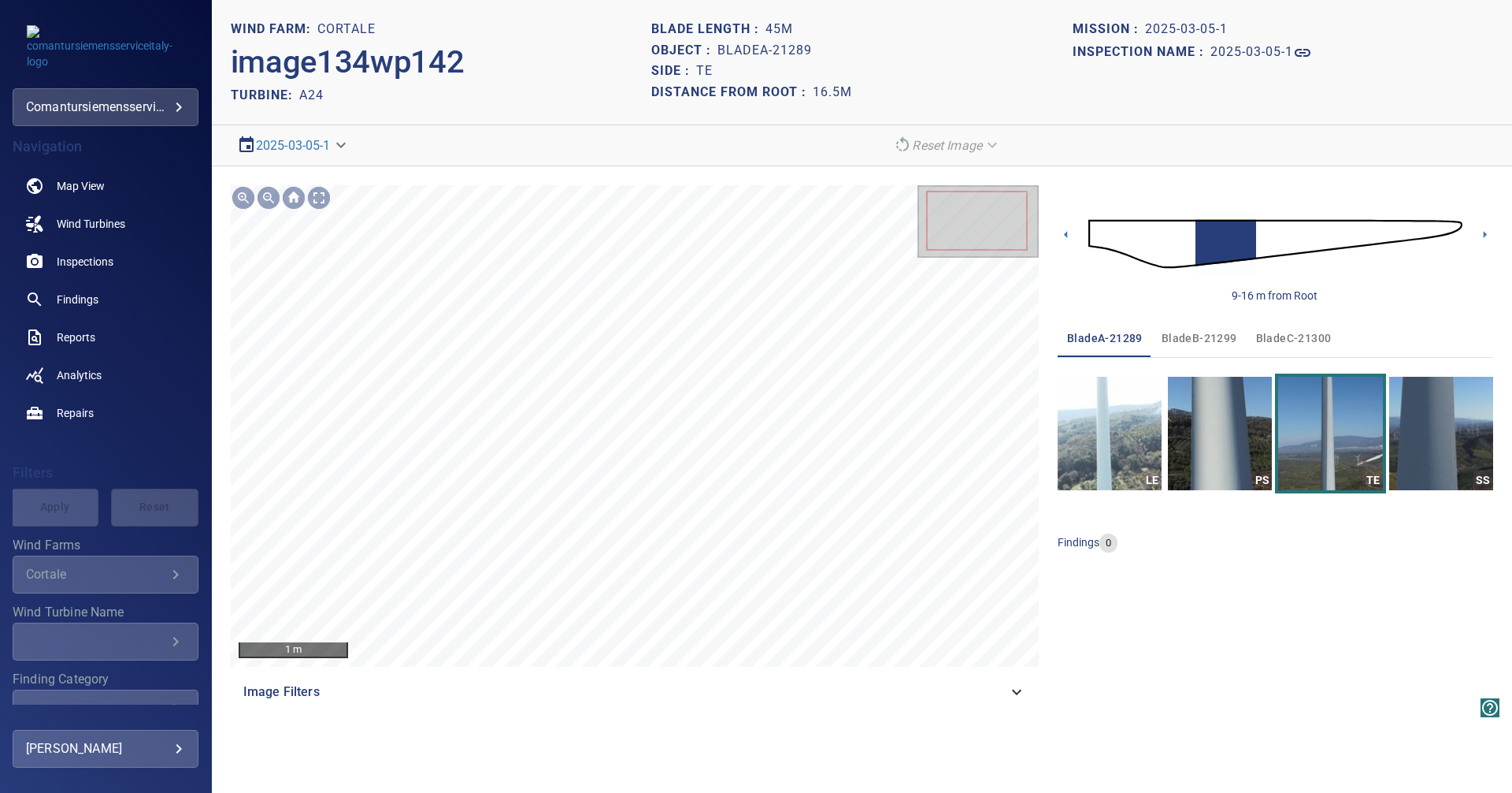
click at [1289, 239] on img at bounding box center [1276, 243] width 374 height 91
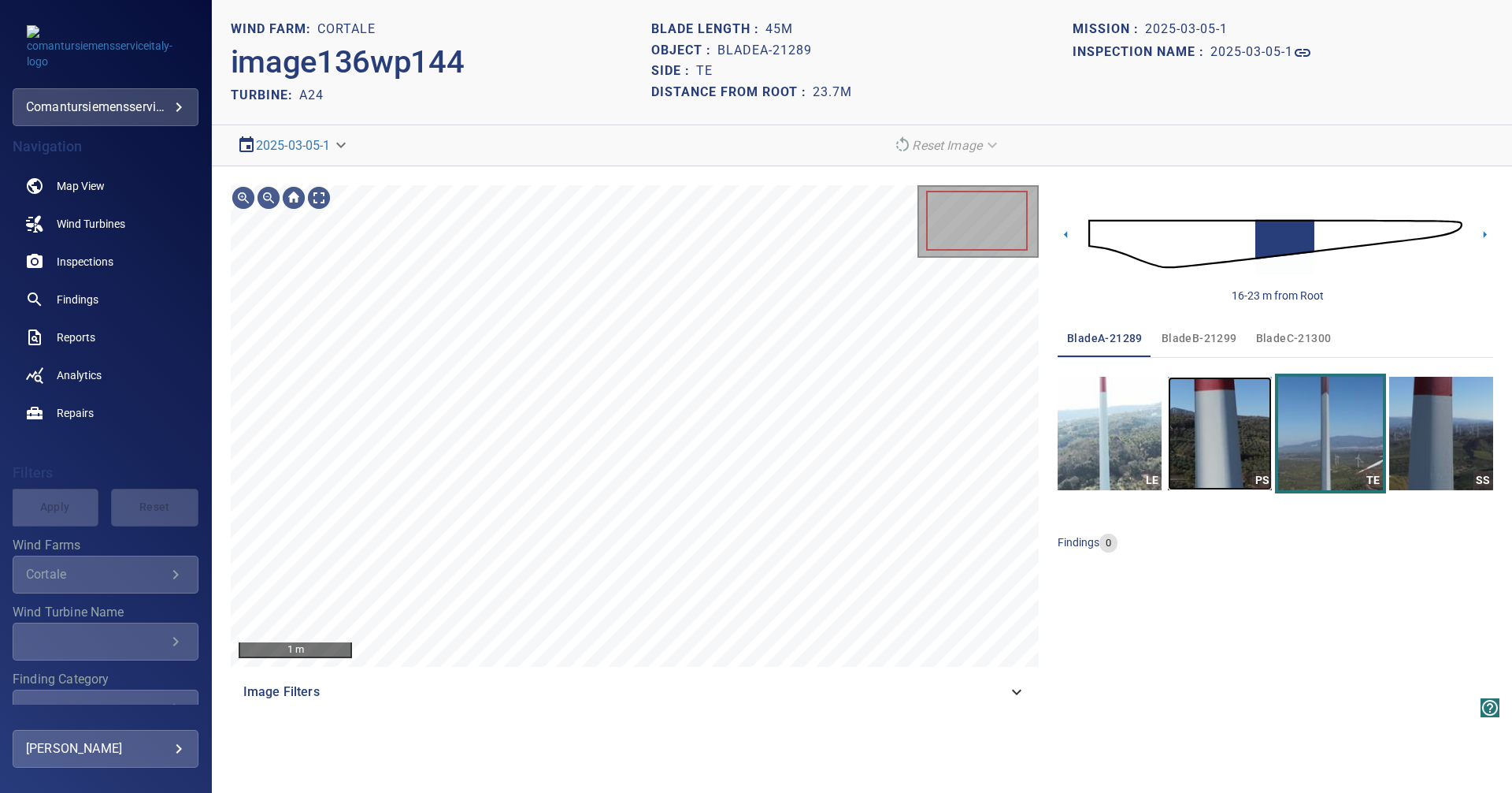
click at [1227, 450] on img "button" at bounding box center [1220, 432] width 104 height 113
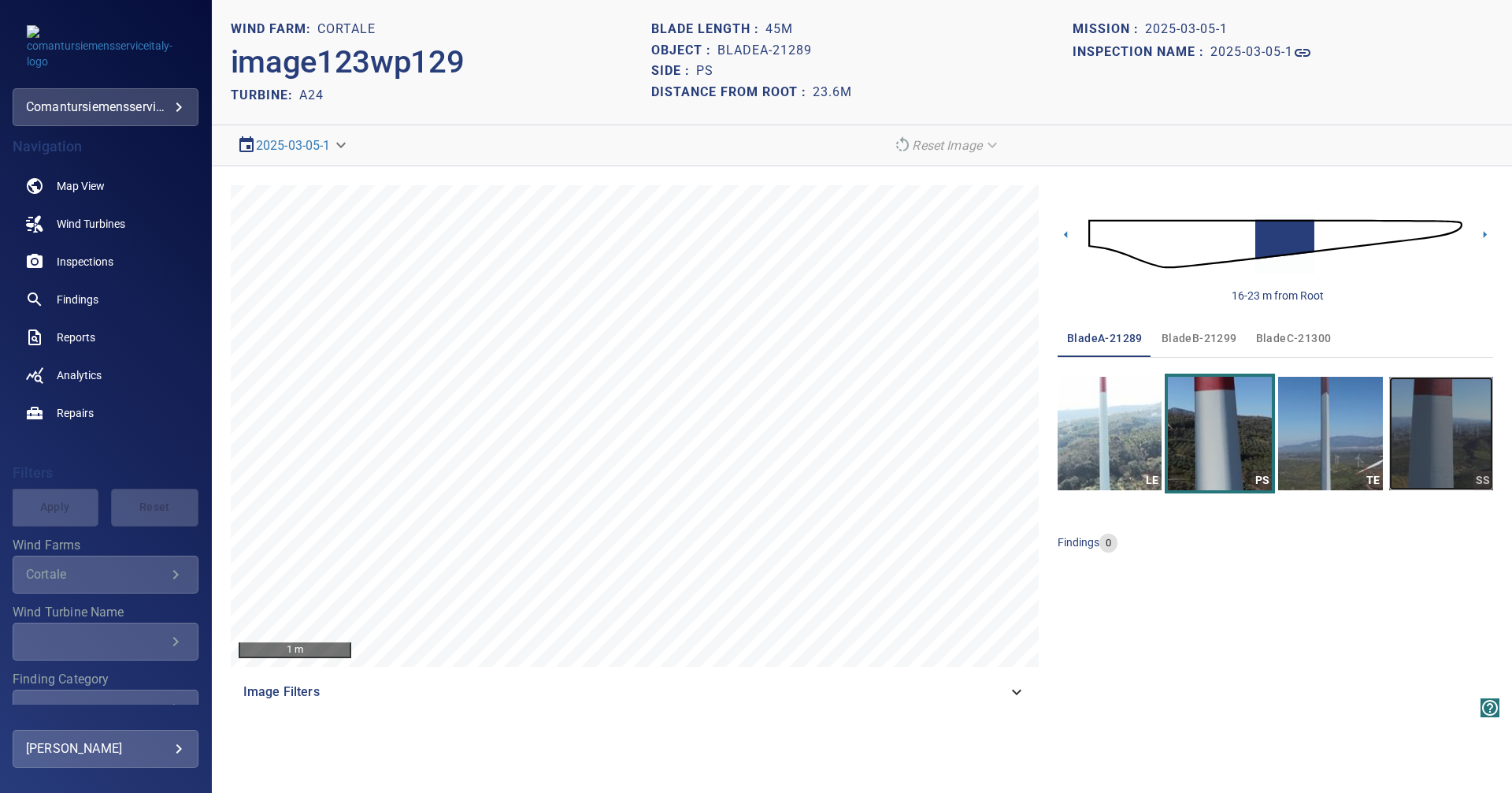
click at [1434, 437] on img "button" at bounding box center [1441, 432] width 104 height 113
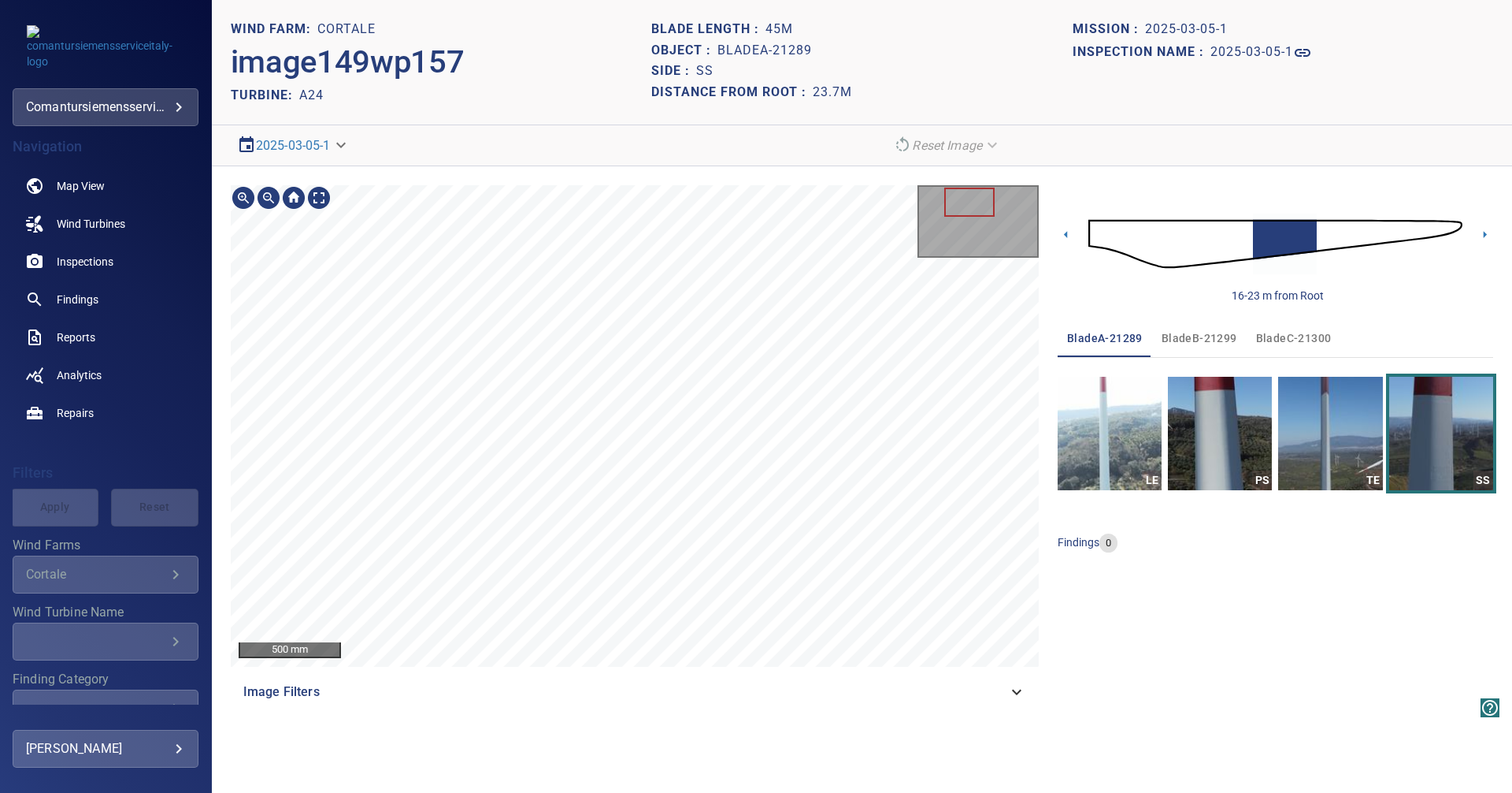
click at [593, 695] on div "500 mm Image Filters" at bounding box center [635, 448] width 808 height 526
click at [1346, 236] on img at bounding box center [1276, 243] width 374 height 91
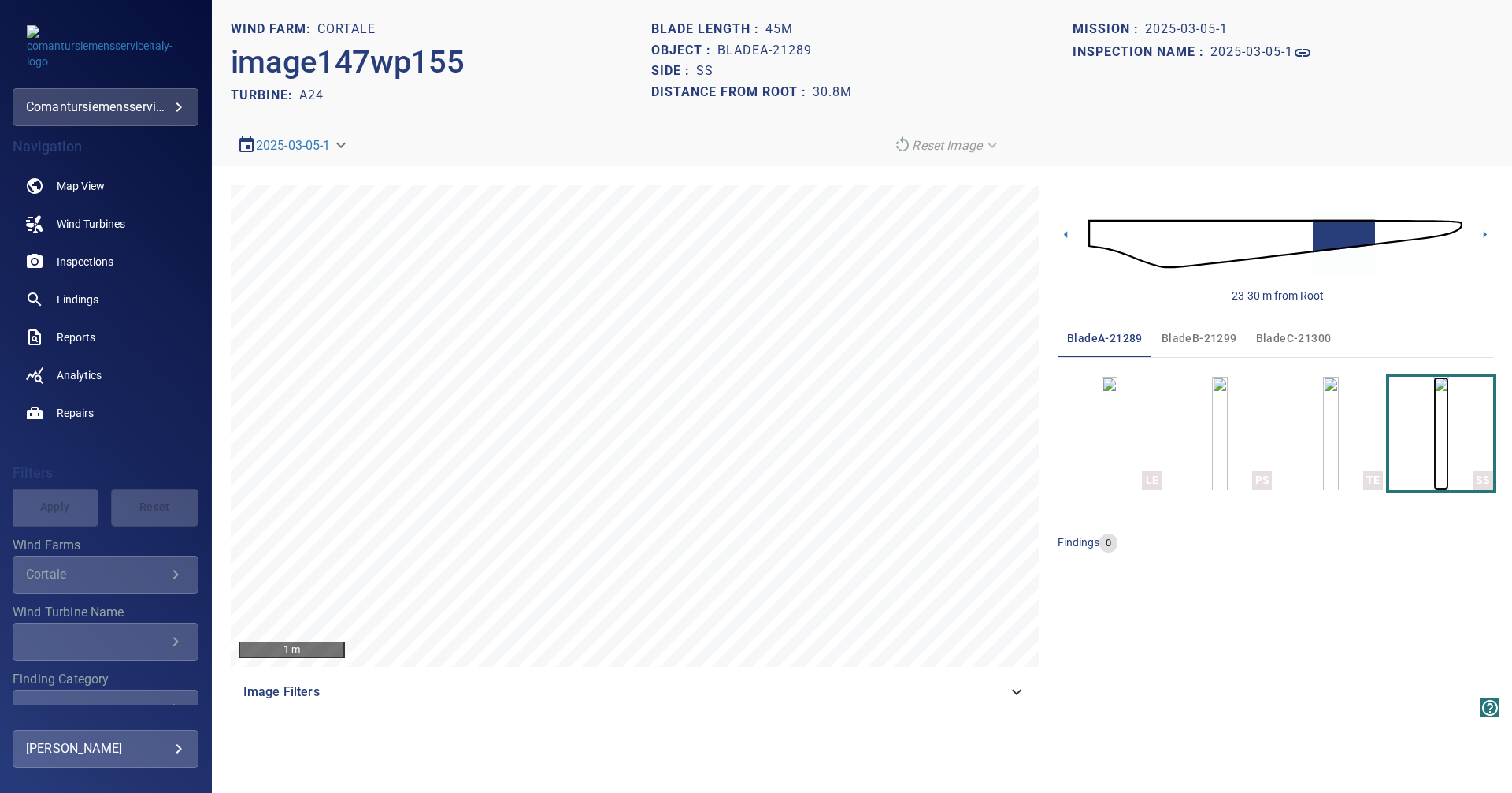
click at [1434, 429] on img "button" at bounding box center [1441, 432] width 16 height 113
click at [1339, 444] on img "button" at bounding box center [1331, 432] width 16 height 113
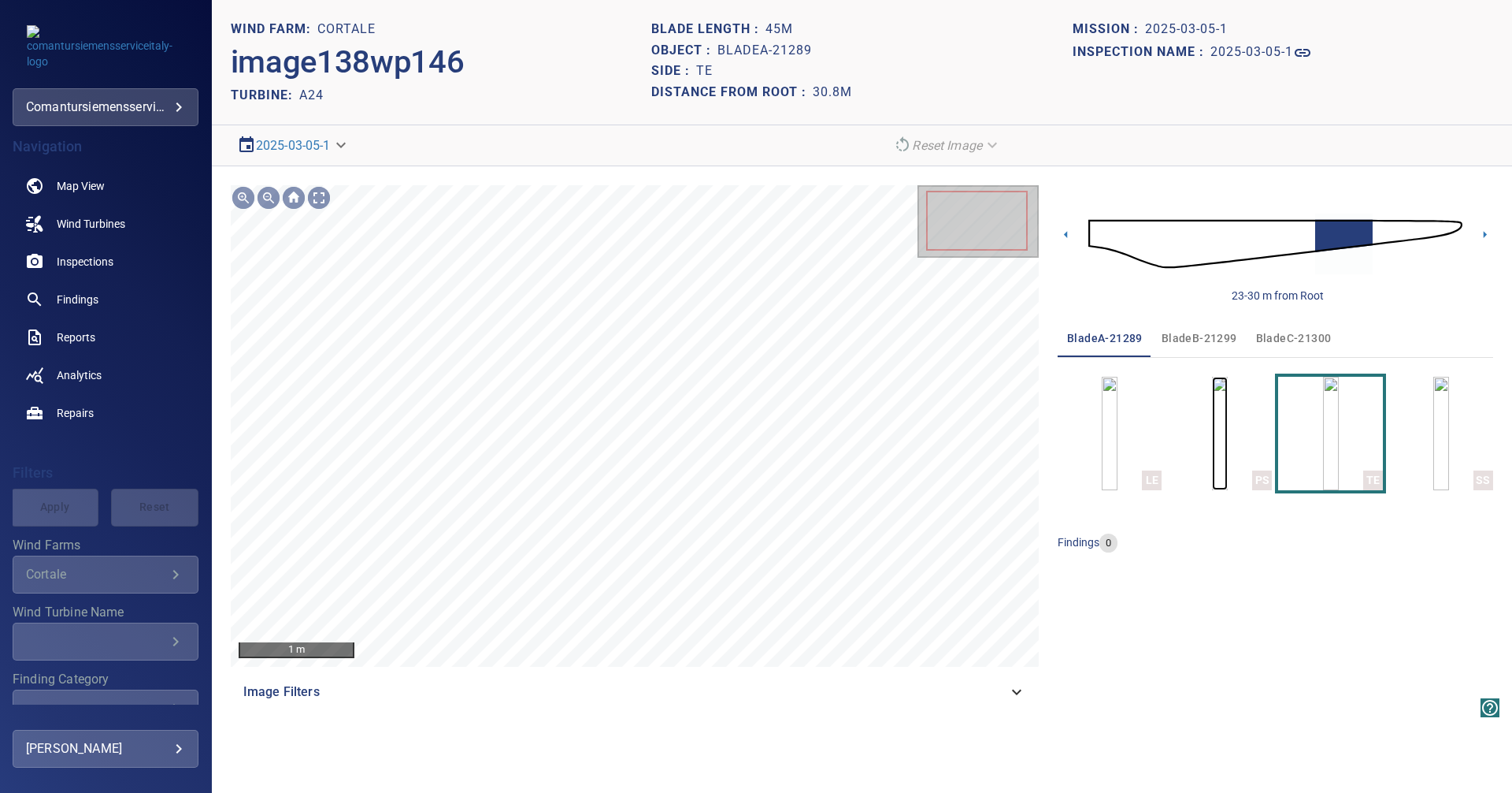
click at [1227, 444] on img "button" at bounding box center [1220, 432] width 16 height 113
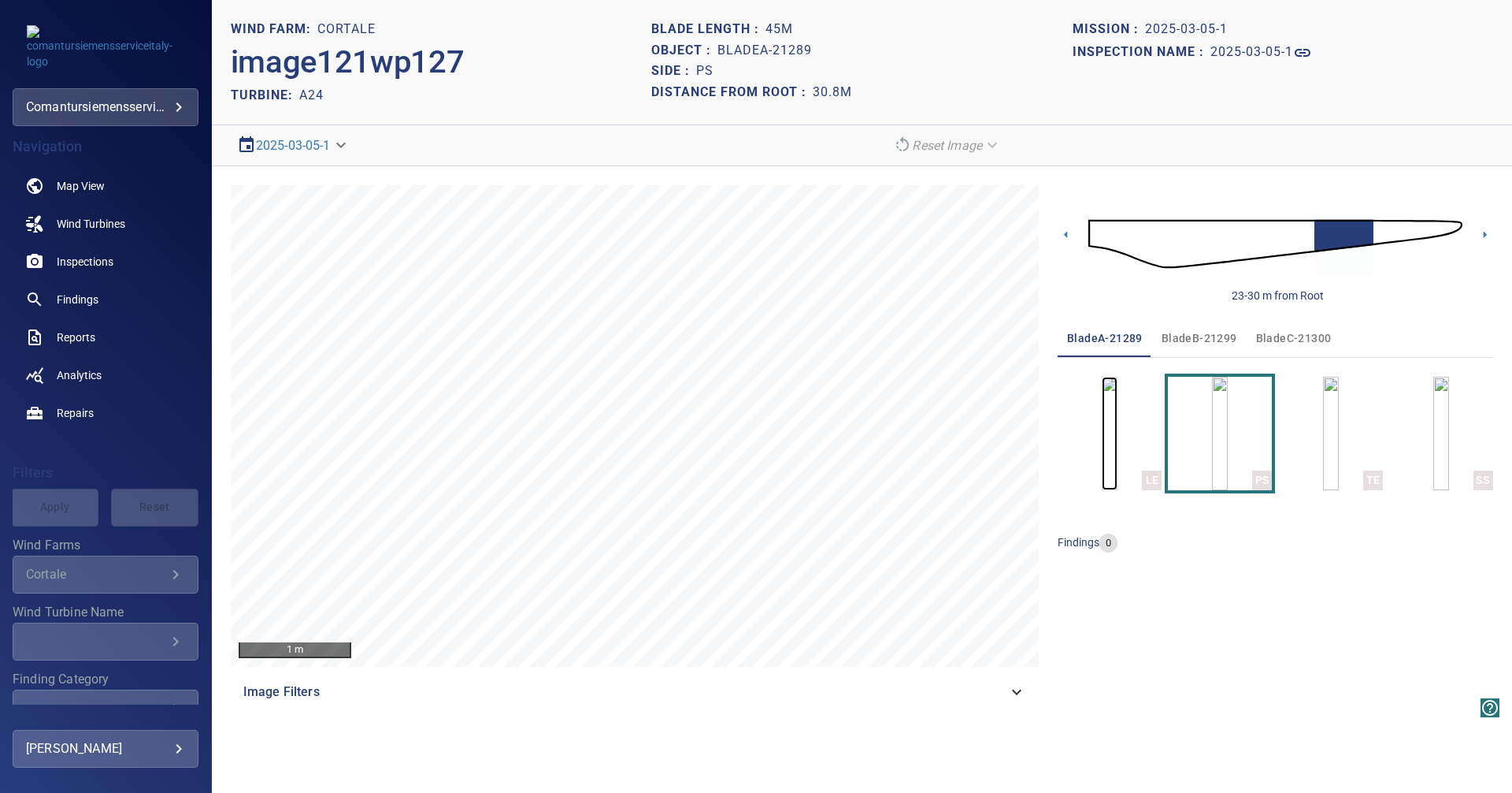
click at [1118, 444] on img "button" at bounding box center [1109, 432] width 16 height 113
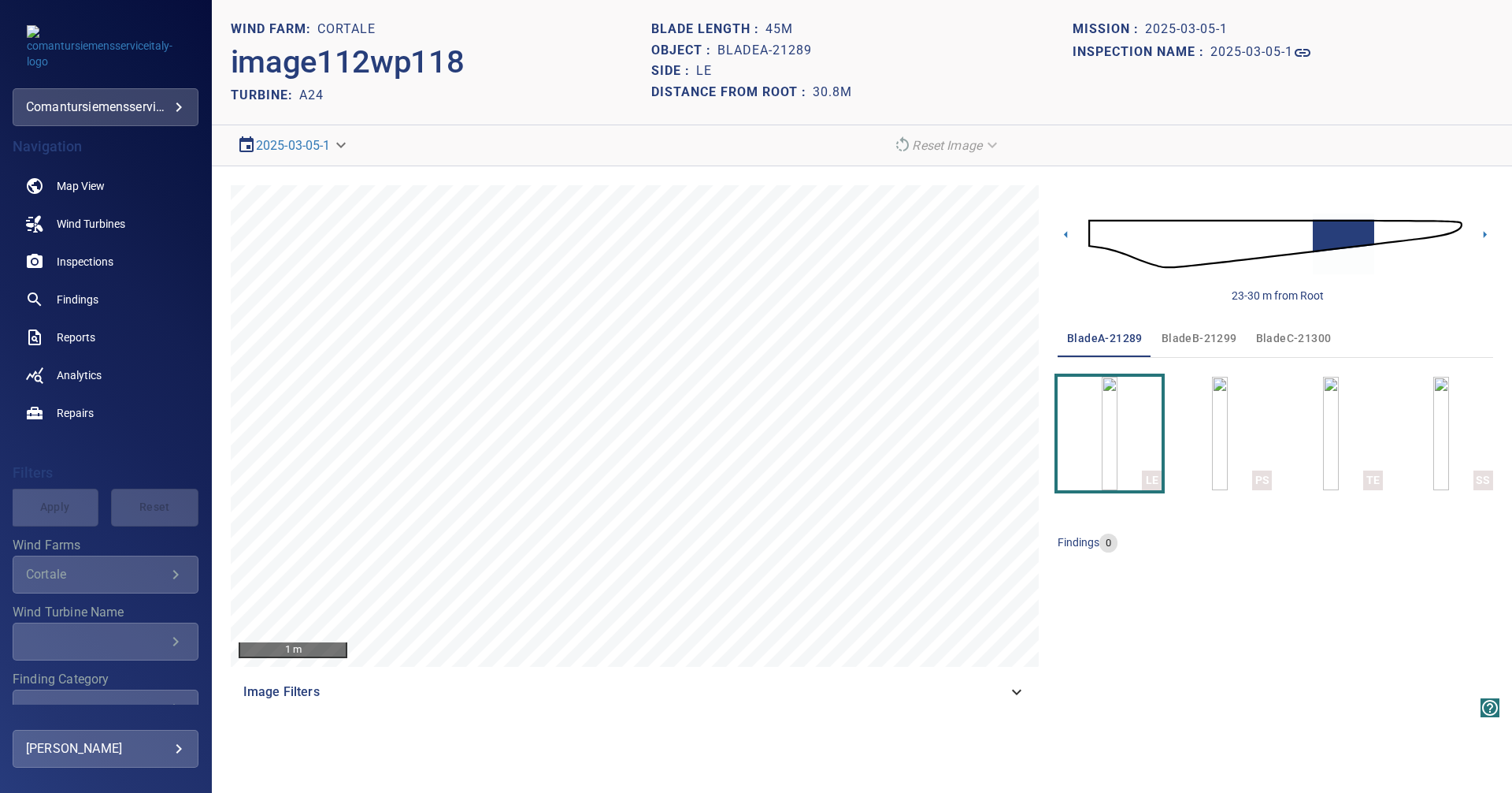
click at [1402, 230] on img at bounding box center [1276, 243] width 374 height 91
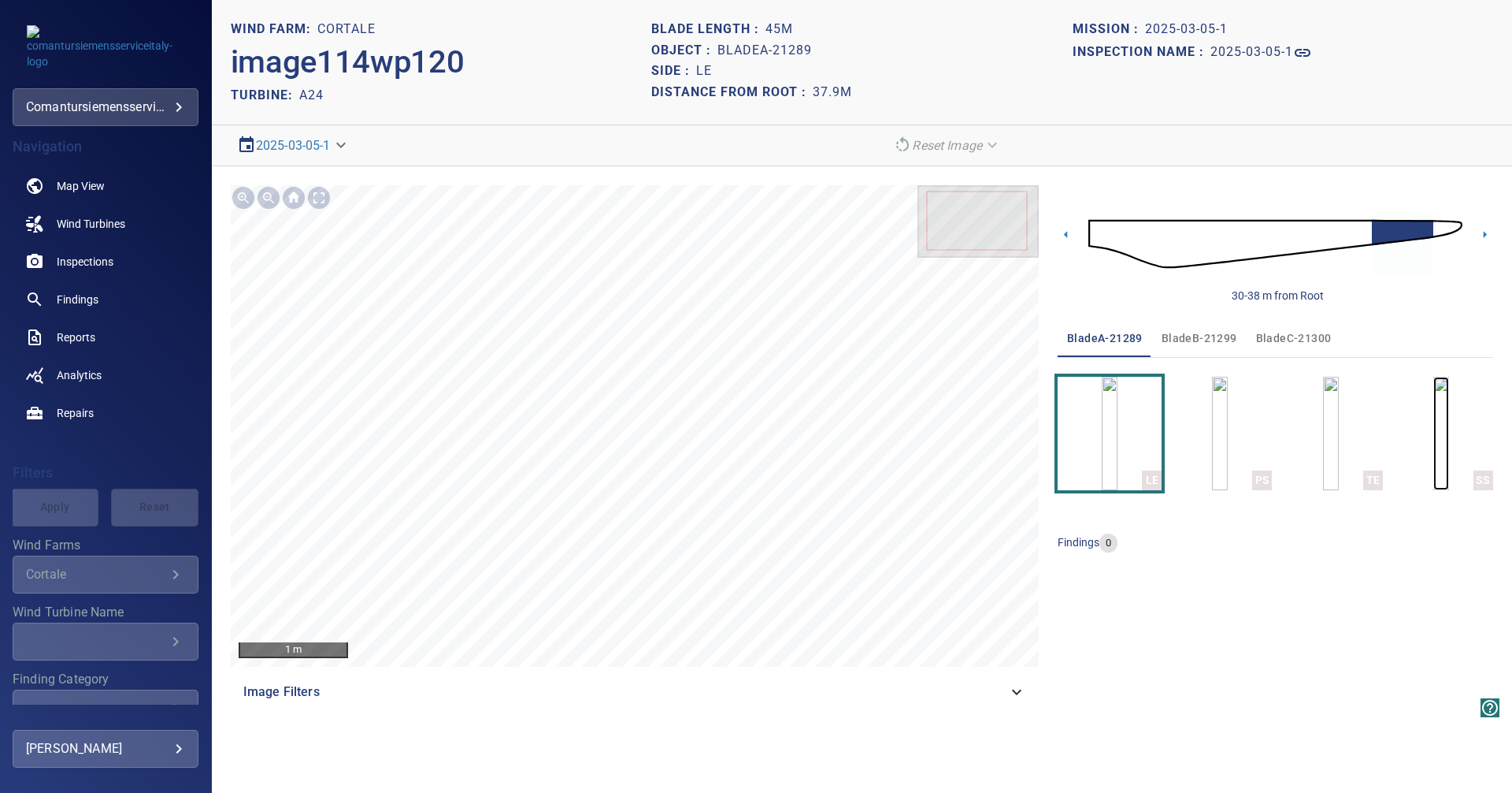
click at [1434, 433] on img "button" at bounding box center [1441, 432] width 16 height 113
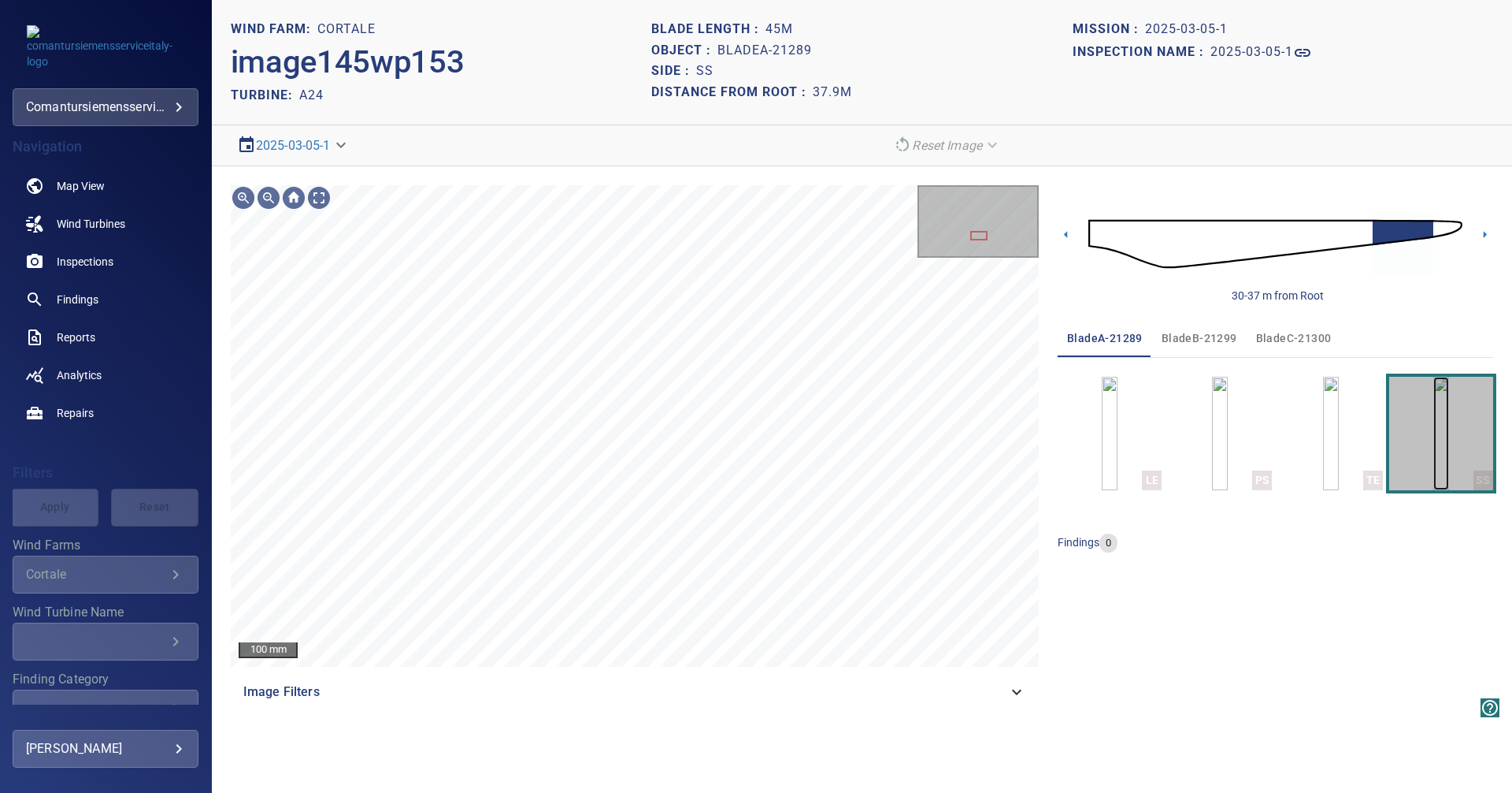
click at [1434, 409] on img "button" at bounding box center [1441, 432] width 16 height 113
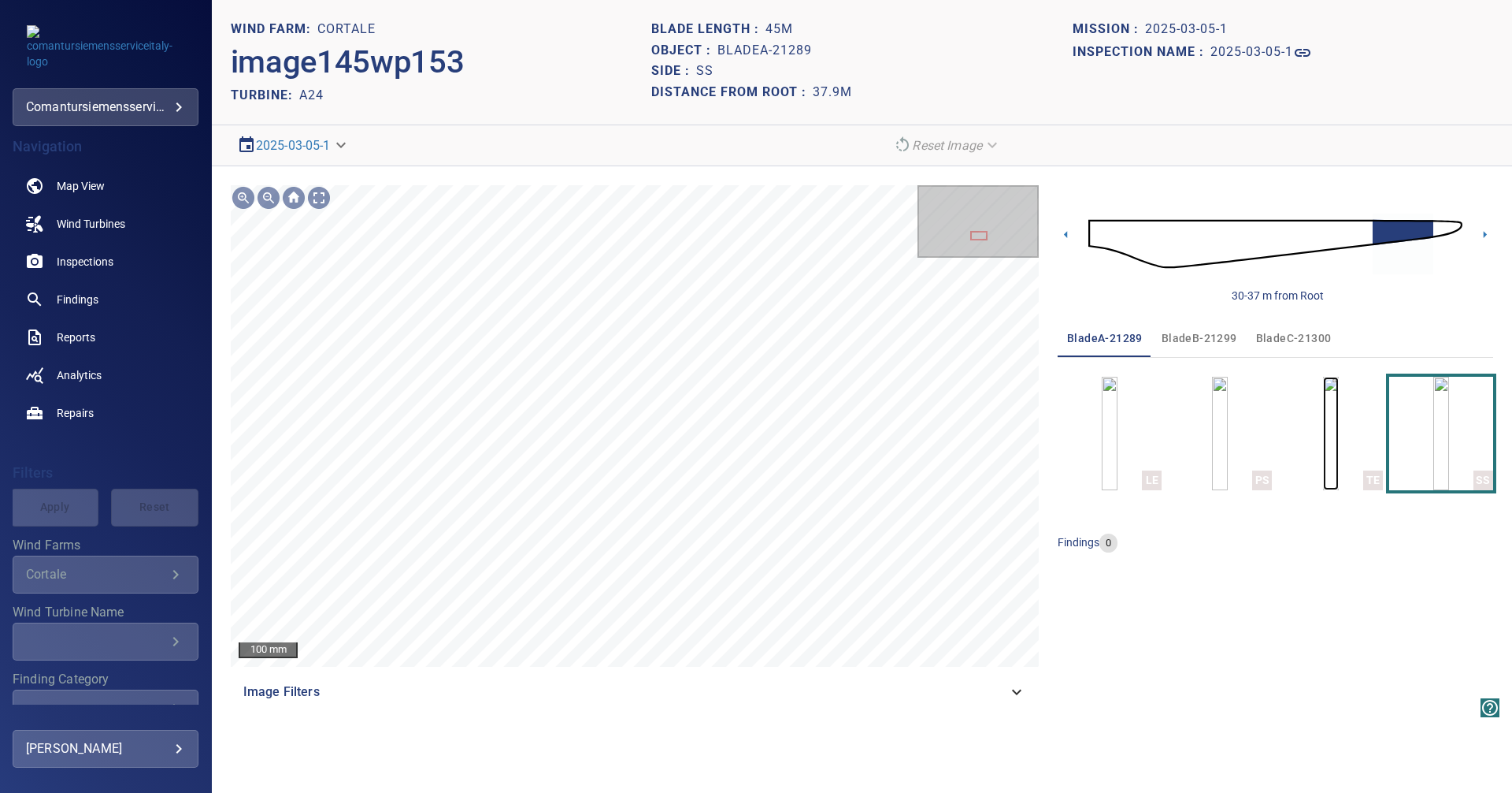
click at [1339, 429] on img "button" at bounding box center [1331, 432] width 16 height 113
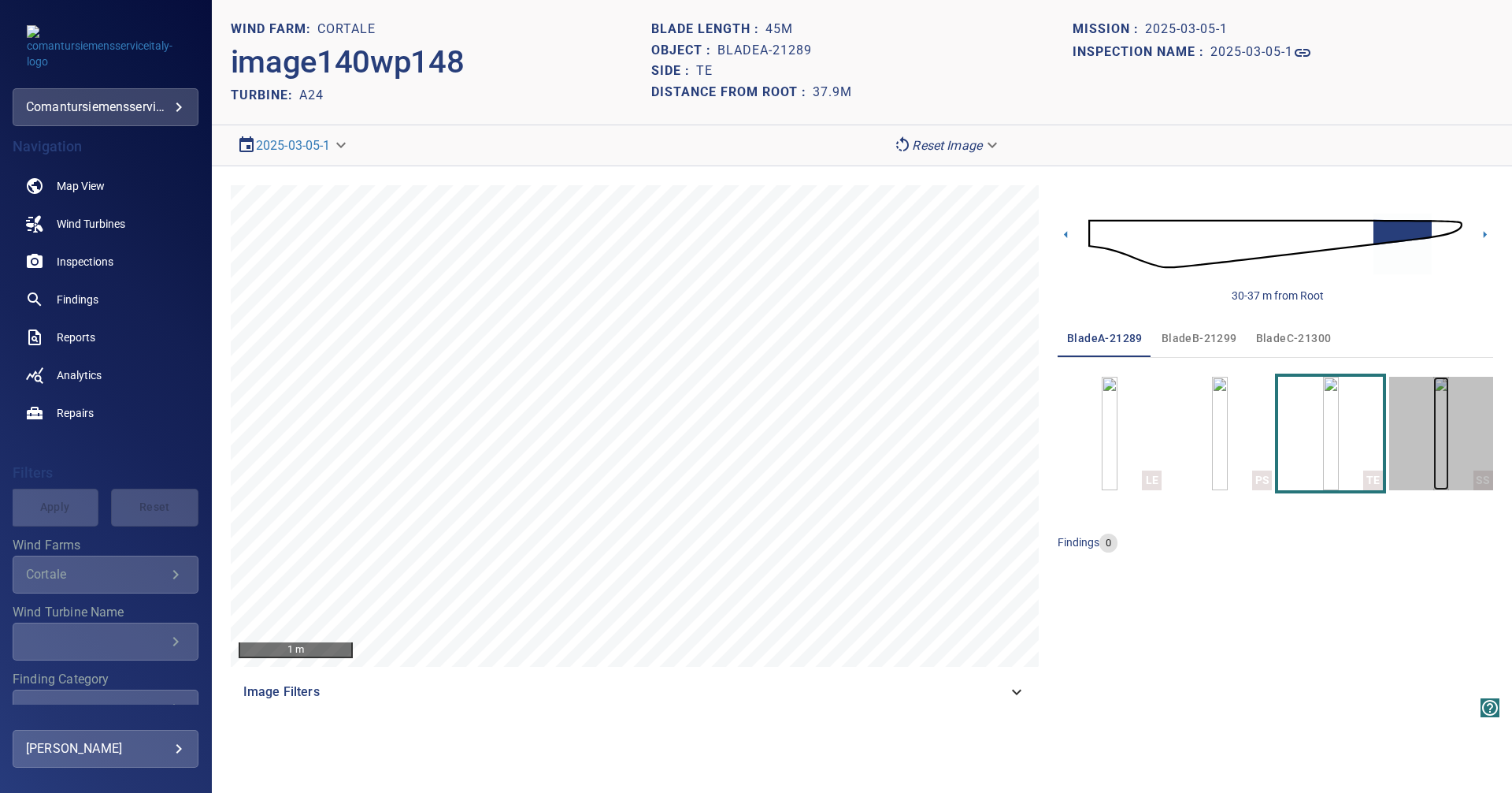
click at [1435, 419] on img "button" at bounding box center [1441, 432] width 16 height 113
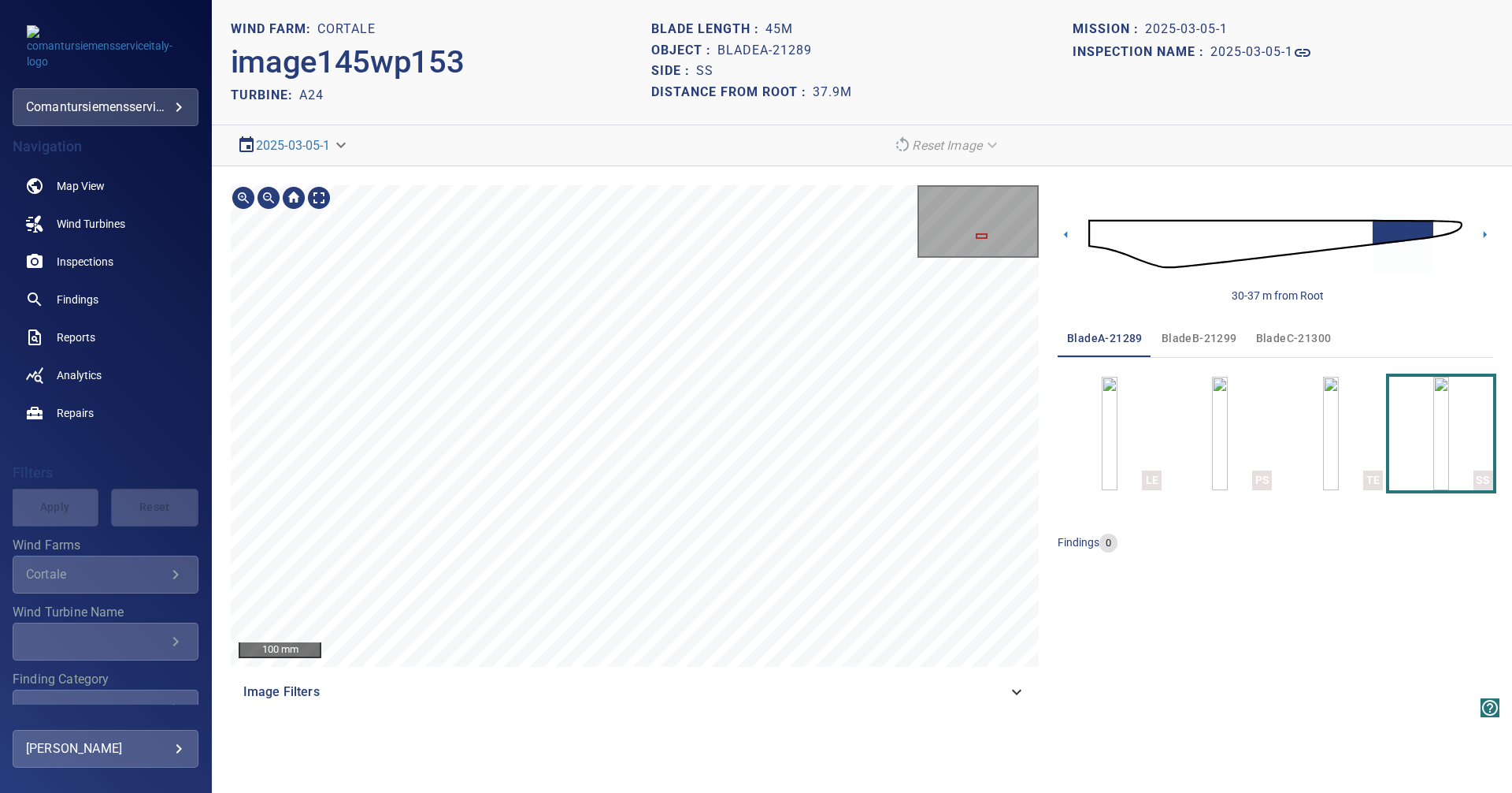
click at [977, 219] on div at bounding box center [978, 221] width 118 height 69
